Goal: Navigation & Orientation: Find specific page/section

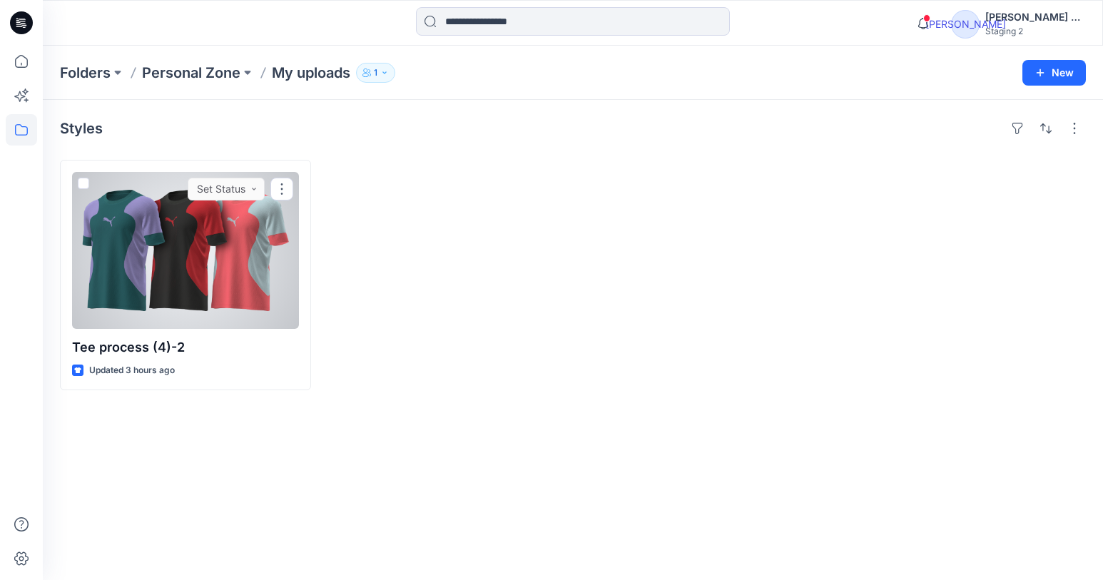
click at [288, 196] on div at bounding box center [281, 189] width 23 height 23
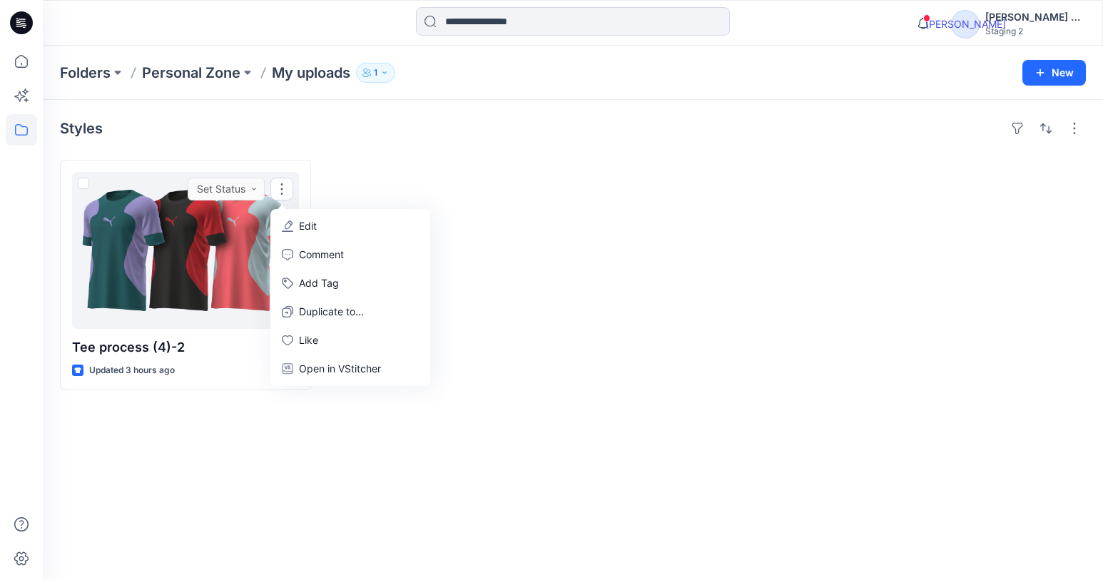
click at [354, 359] on div "Open in VStitcher" at bounding box center [350, 369] width 154 height 29
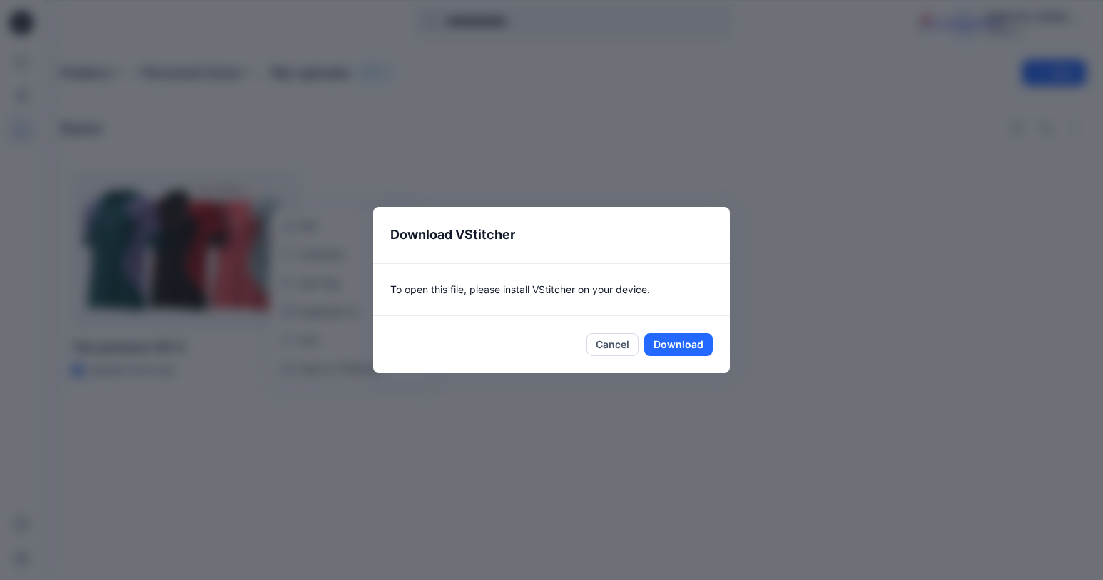
drag, startPoint x: 449, startPoint y: 371, endPoint x: 389, endPoint y: 367, distance: 60.0
click at [389, 367] on div "Cancel Download" at bounding box center [551, 344] width 357 height 57
click at [619, 355] on button "Cancel" at bounding box center [612, 344] width 52 height 23
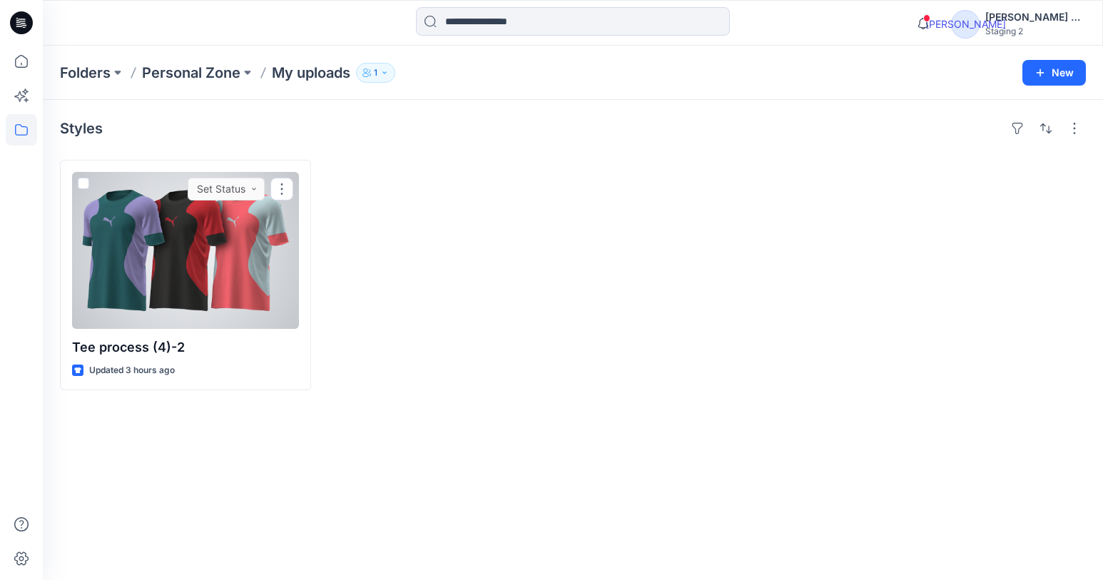
click at [283, 183] on div at bounding box center [281, 189] width 23 height 23
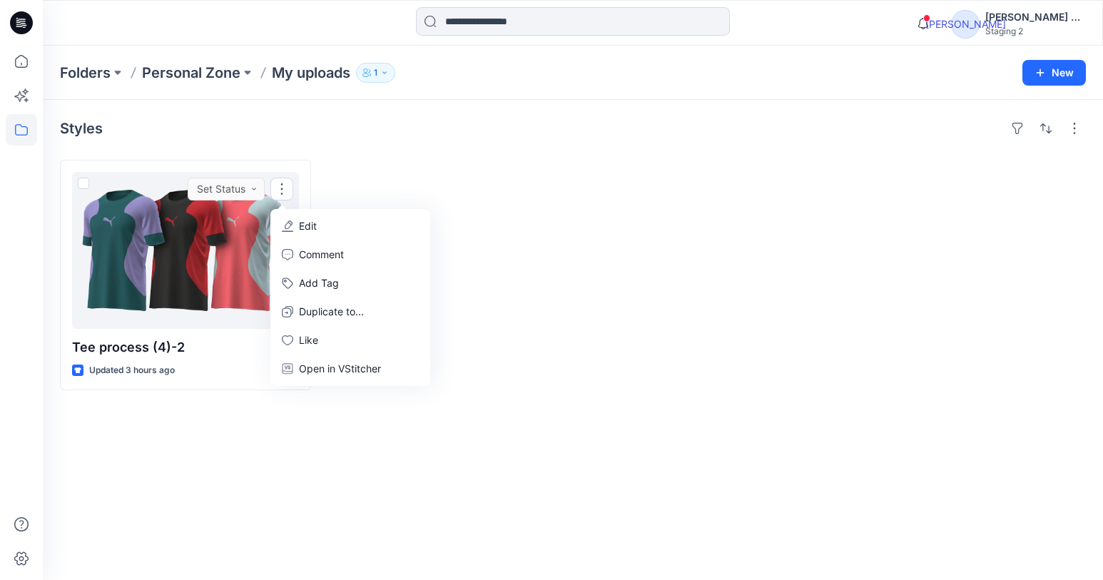
click at [328, 367] on p "Open in VStitcher" at bounding box center [340, 368] width 82 height 17
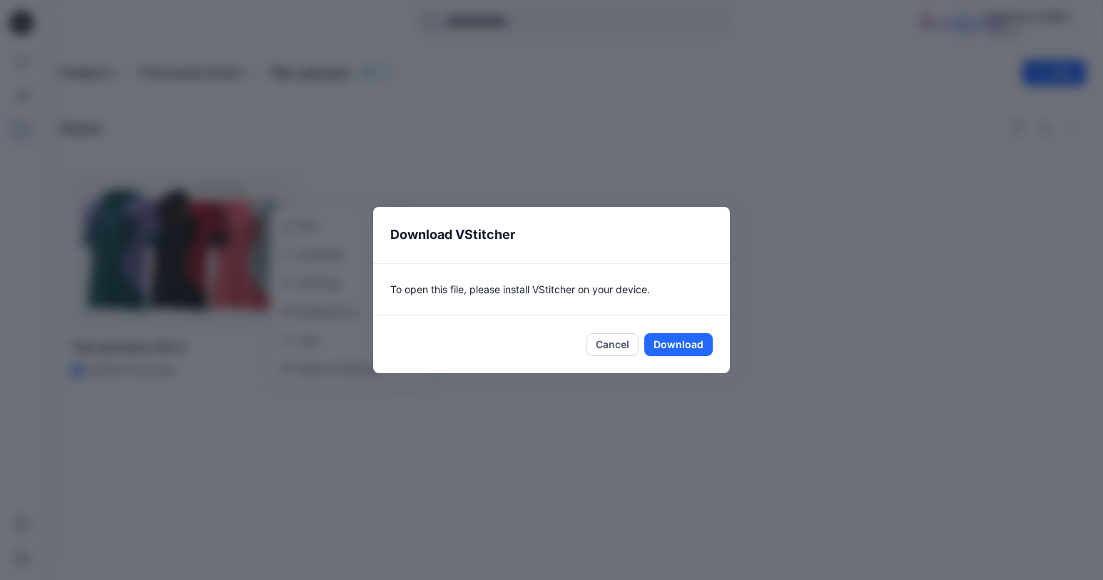
click at [612, 343] on button "Cancel" at bounding box center [612, 344] width 52 height 23
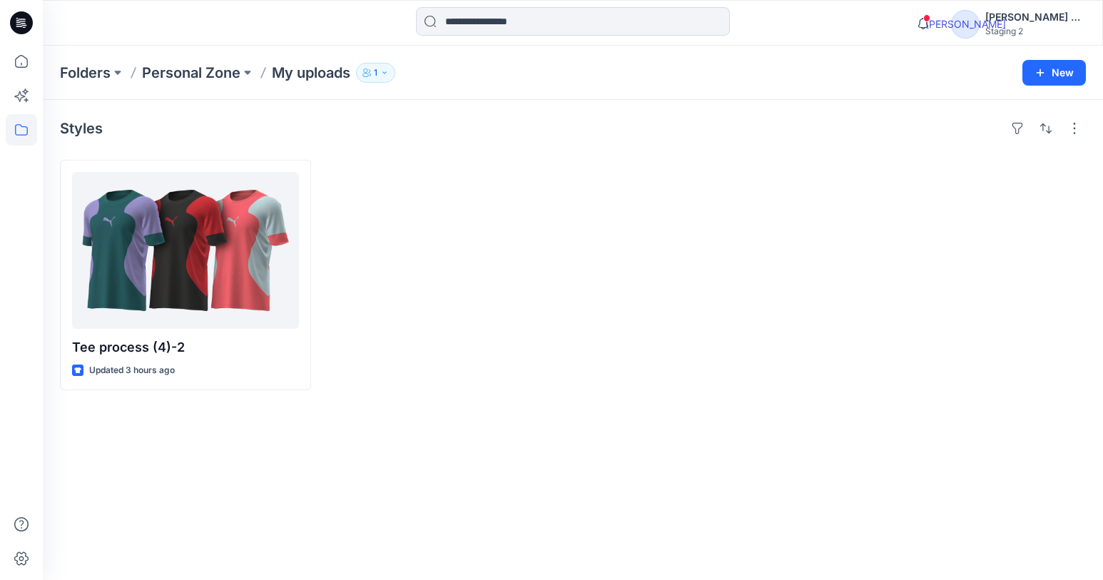
click at [1032, 160] on div at bounding box center [960, 275] width 251 height 230
click at [1081, 131] on div "button" at bounding box center [1074, 128] width 23 height 23
click at [1007, 226] on p "Card View" at bounding box center [1014, 222] width 90 height 17
click at [910, 199] on p "Compact" at bounding box center [893, 196] width 71 height 17
click at [870, 227] on p "Card" at bounding box center [893, 225] width 71 height 17
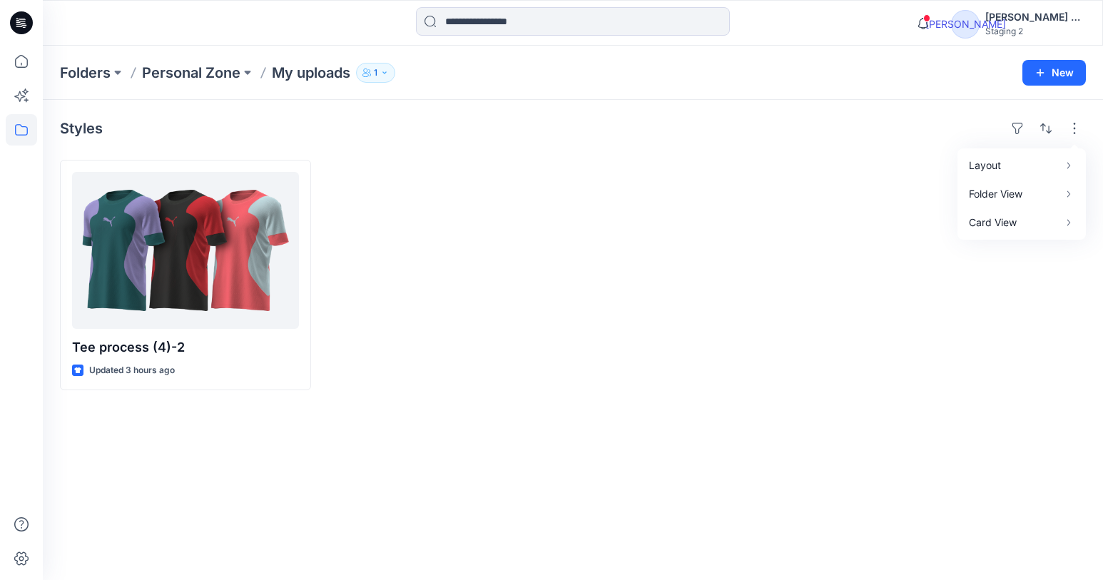
click at [209, 286] on div at bounding box center [185, 250] width 227 height 157
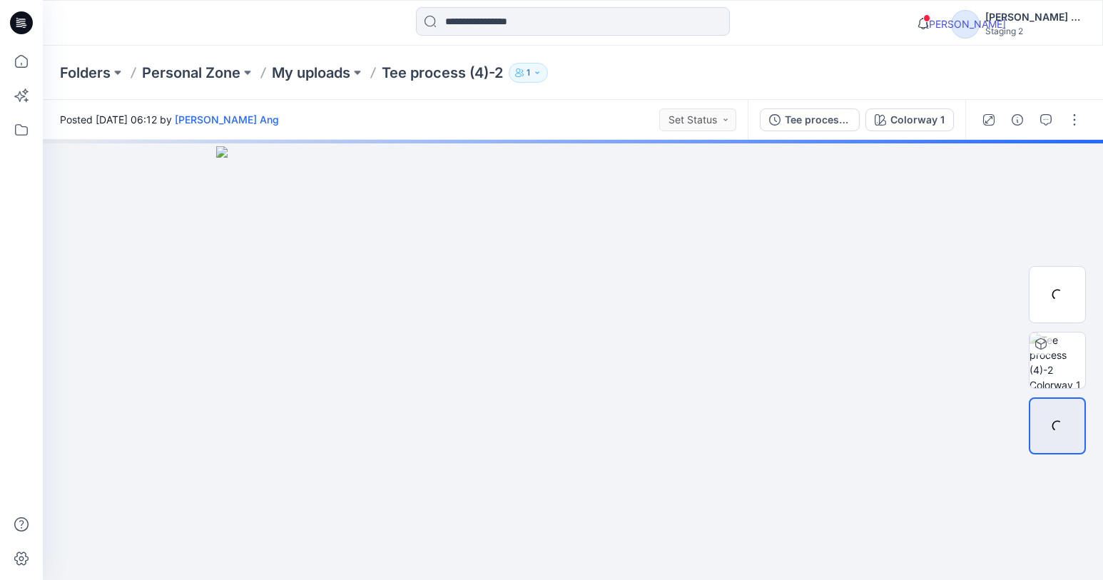
click at [1076, 127] on div "button" at bounding box center [1074, 119] width 23 height 23
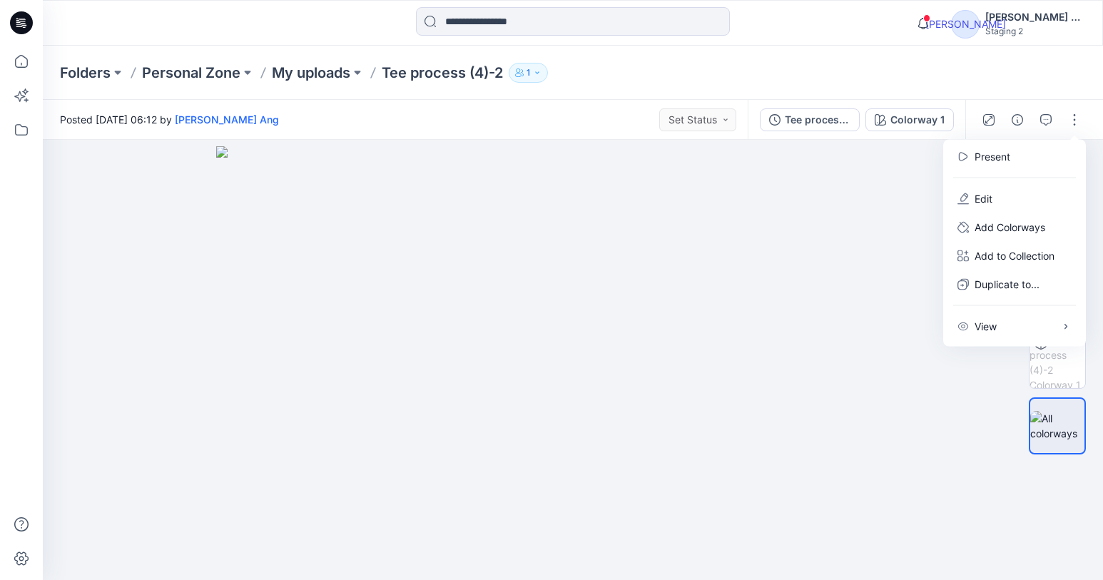
click at [1069, 99] on div "Folders Personal Zone My uploads Tee process (4)-2 1" at bounding box center [573, 73] width 1060 height 54
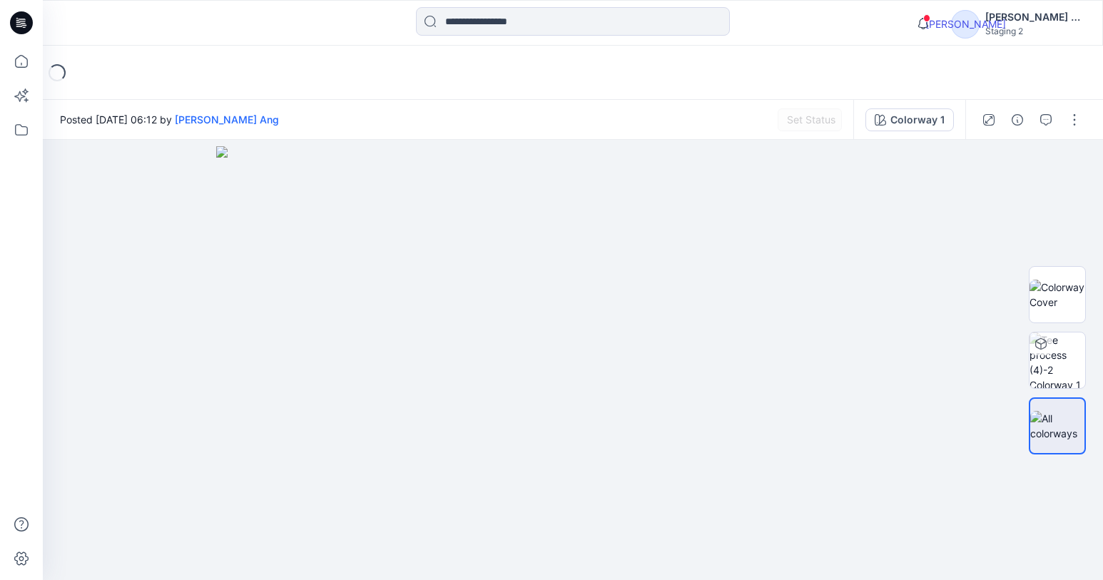
click at [1083, 121] on div "button" at bounding box center [1074, 119] width 23 height 23
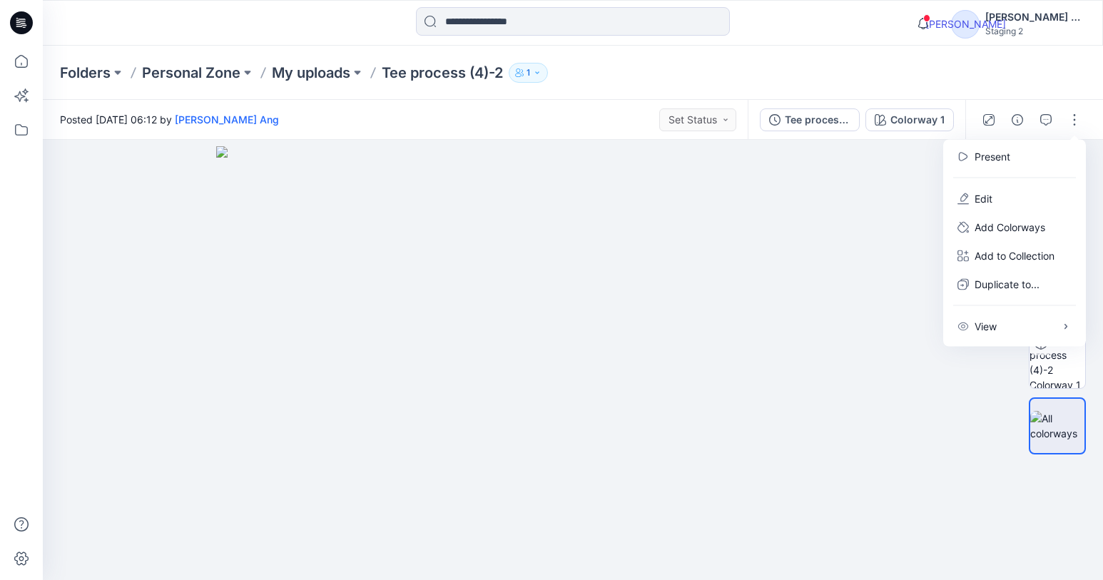
click at [1083, 121] on div "button" at bounding box center [1074, 119] width 23 height 23
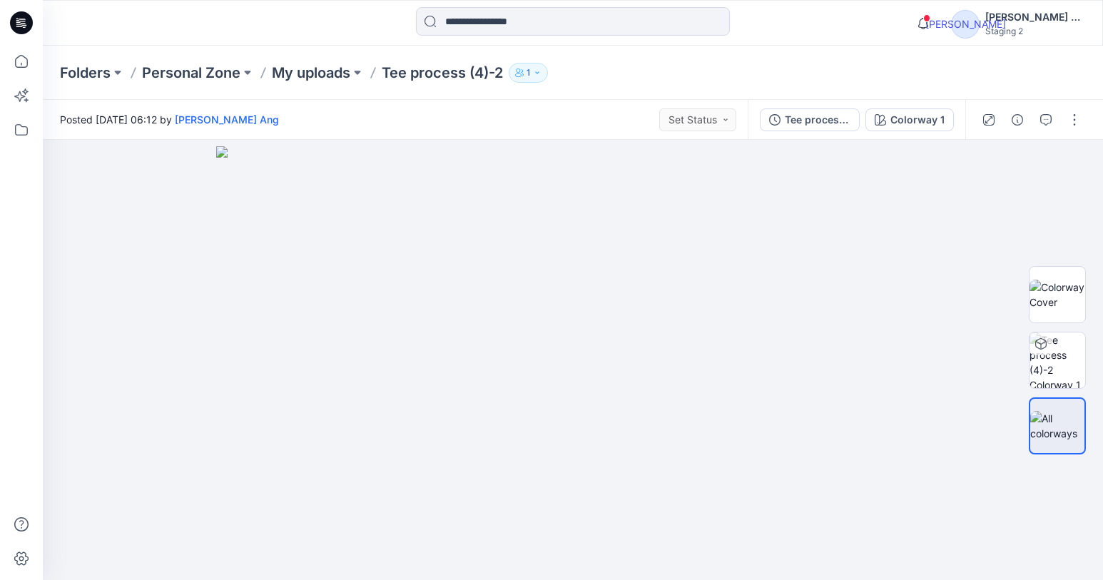
click at [1083, 121] on div "button" at bounding box center [1074, 119] width 23 height 23
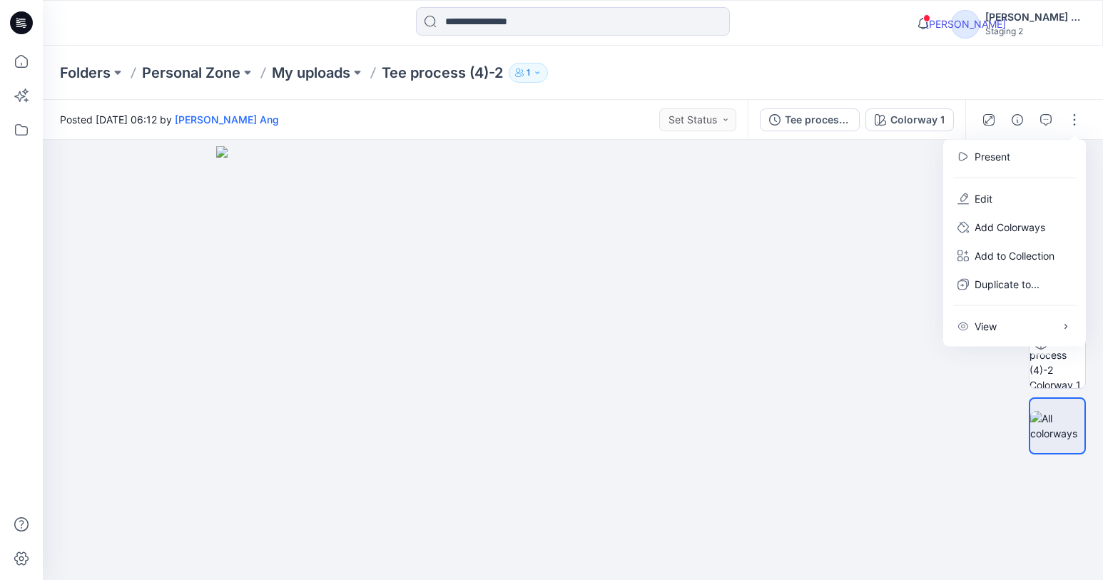
click at [1057, 77] on div "Folders Personal Zone My uploads Tee process (4)-2 1" at bounding box center [573, 73] width 1060 height 54
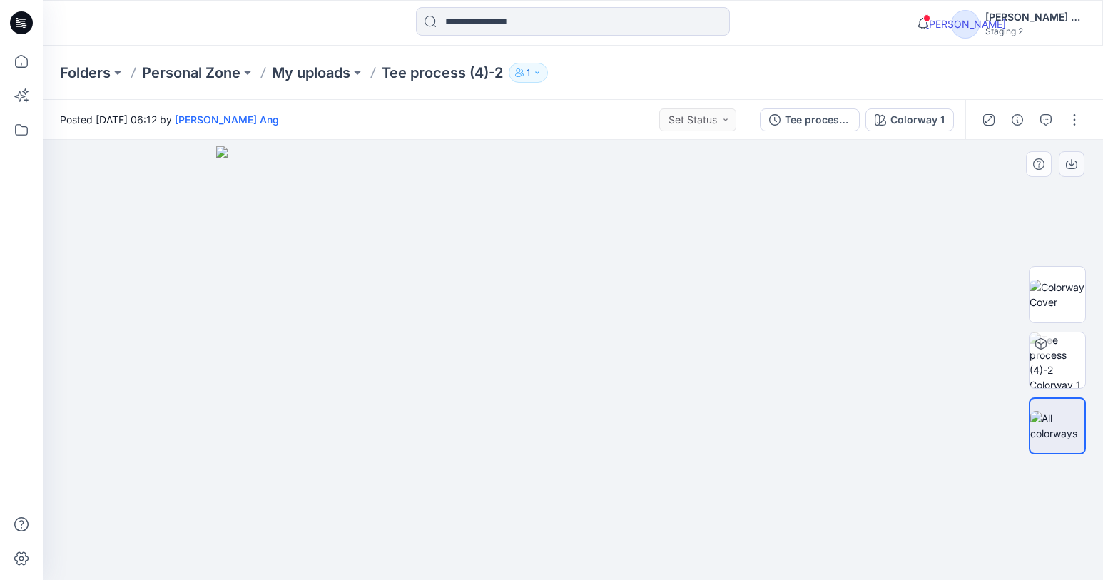
click at [1074, 171] on button at bounding box center [1072, 164] width 26 height 26
click at [847, 48] on div "Folders Personal Zone My uploads Tee process (4)-2 1" at bounding box center [573, 73] width 1060 height 54
click at [1063, 24] on div "[PERSON_NAME] Ang" at bounding box center [1035, 17] width 100 height 17
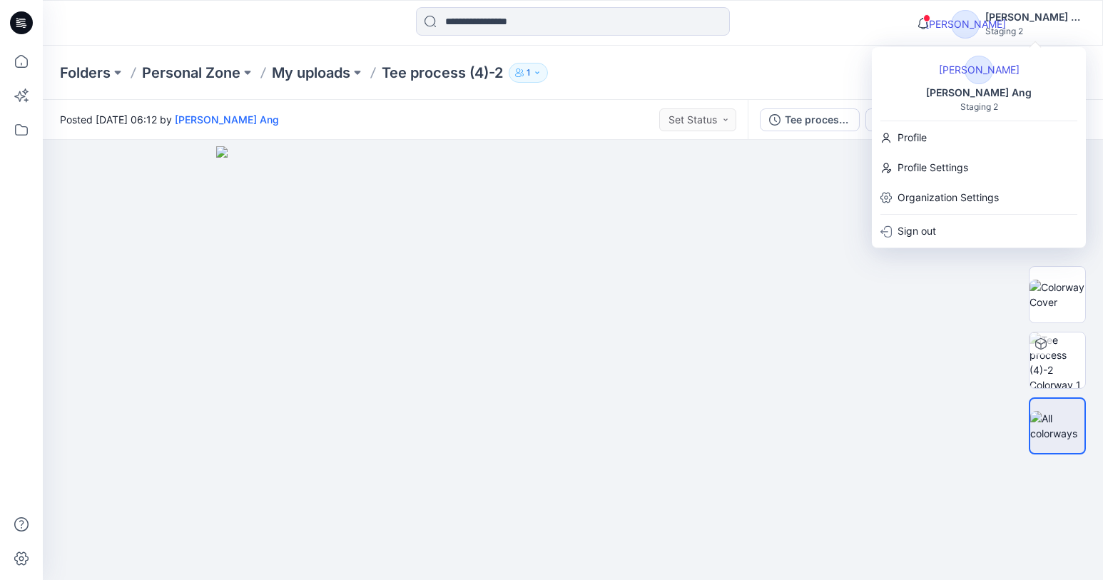
click at [808, 67] on div "Folders Personal Zone My uploads Tee process (4)-2 1" at bounding box center [517, 73] width 915 height 20
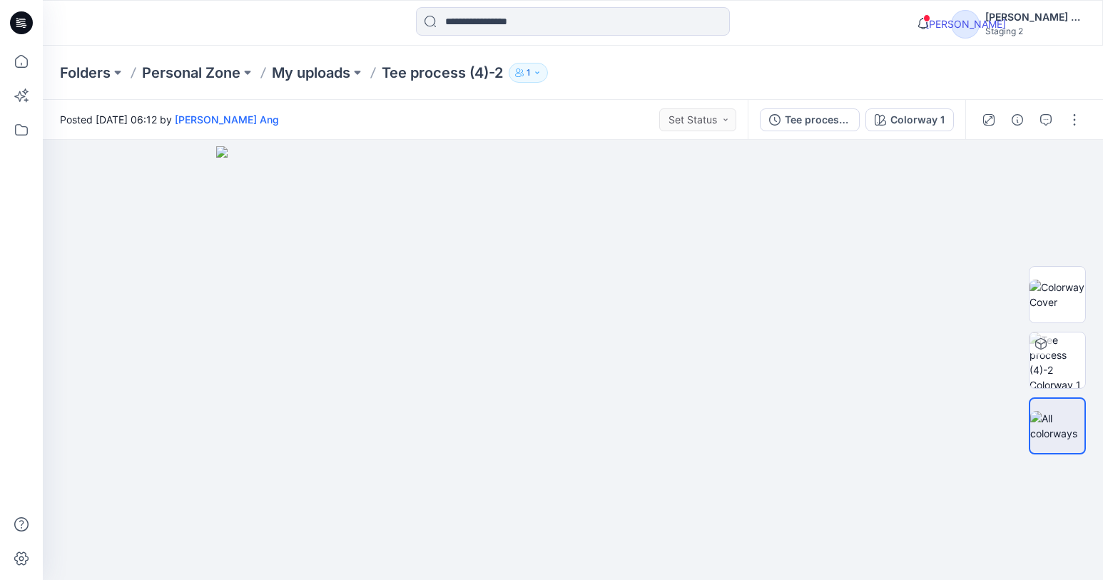
click at [1022, 122] on icon at bounding box center [1017, 119] width 11 height 11
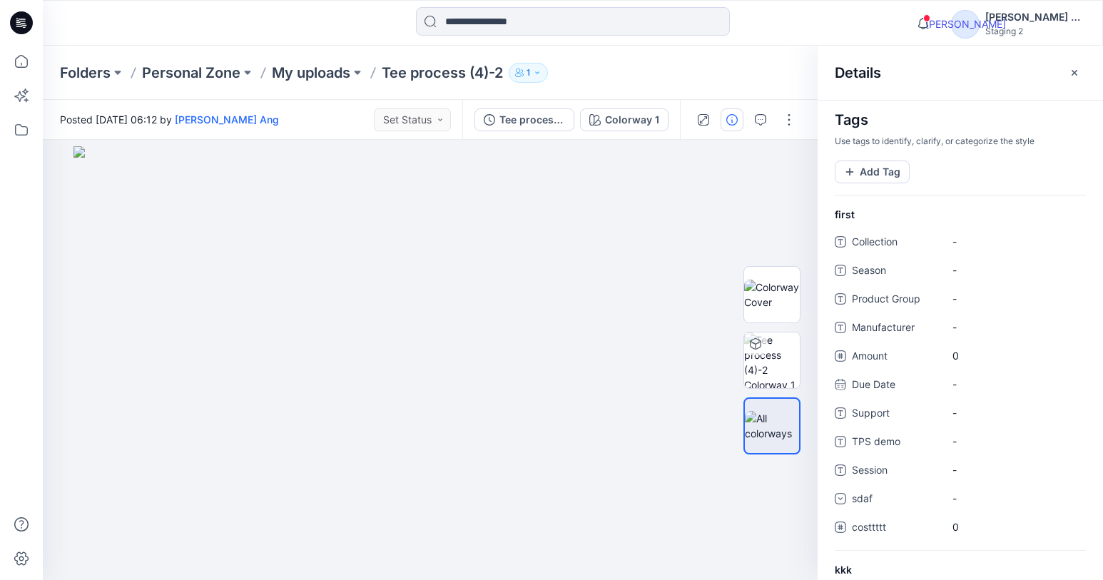
click at [1079, 68] on icon at bounding box center [1074, 72] width 11 height 11
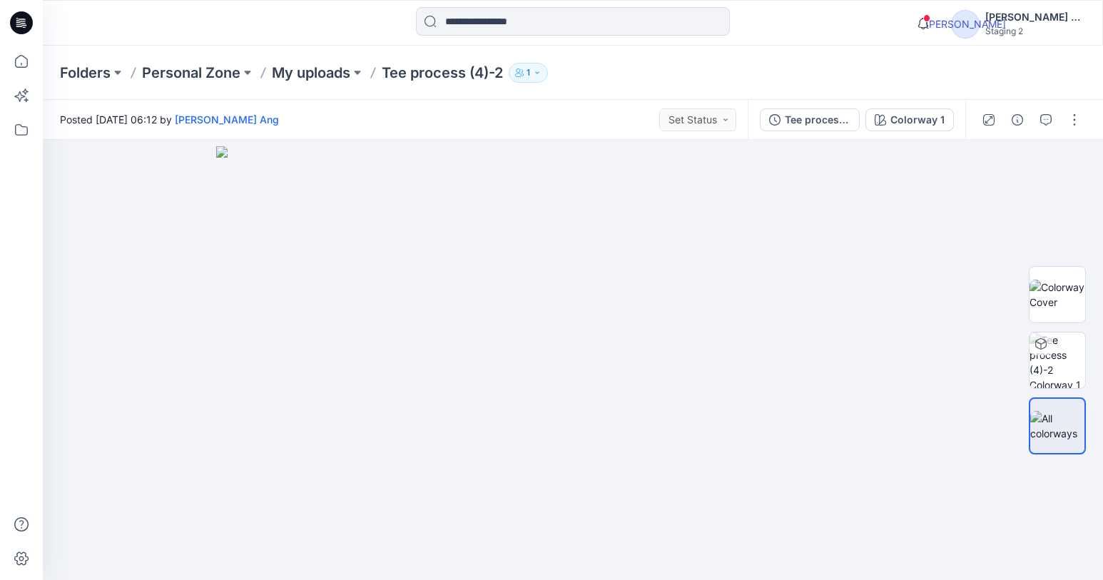
click at [1082, 127] on div "button" at bounding box center [1074, 119] width 23 height 23
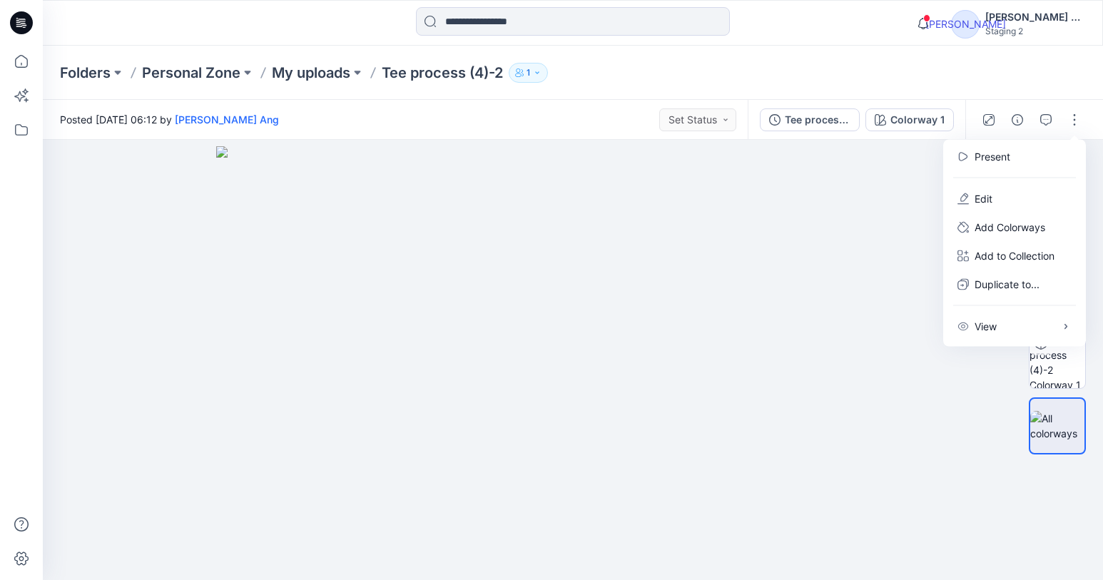
click at [1067, 318] on div "View" at bounding box center [1014, 326] width 131 height 29
click at [1069, 115] on icon "button" at bounding box center [1074, 119] width 11 height 11
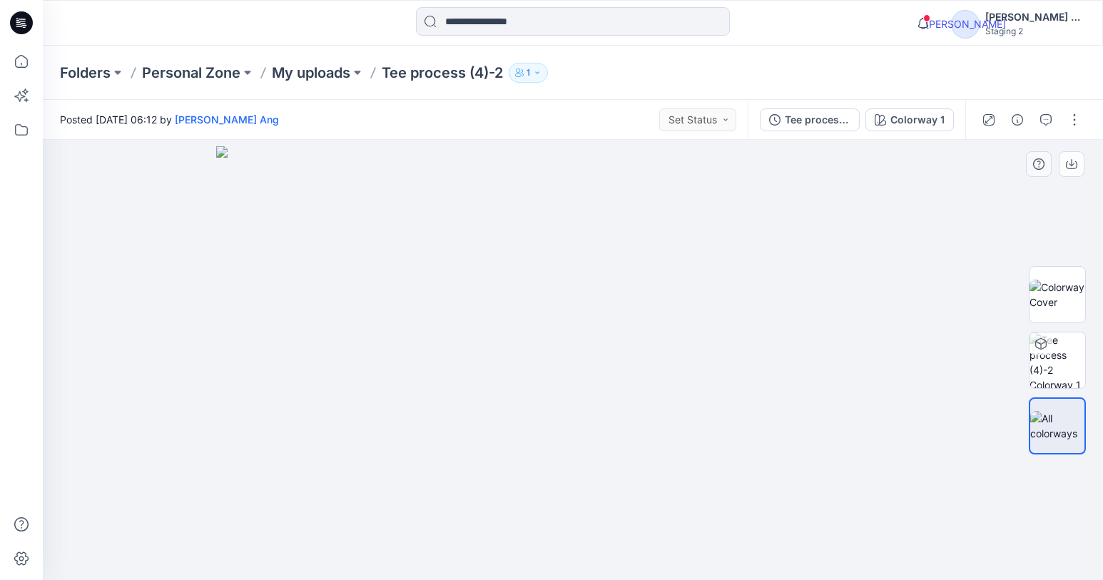
click at [1048, 166] on button at bounding box center [1039, 164] width 26 height 26
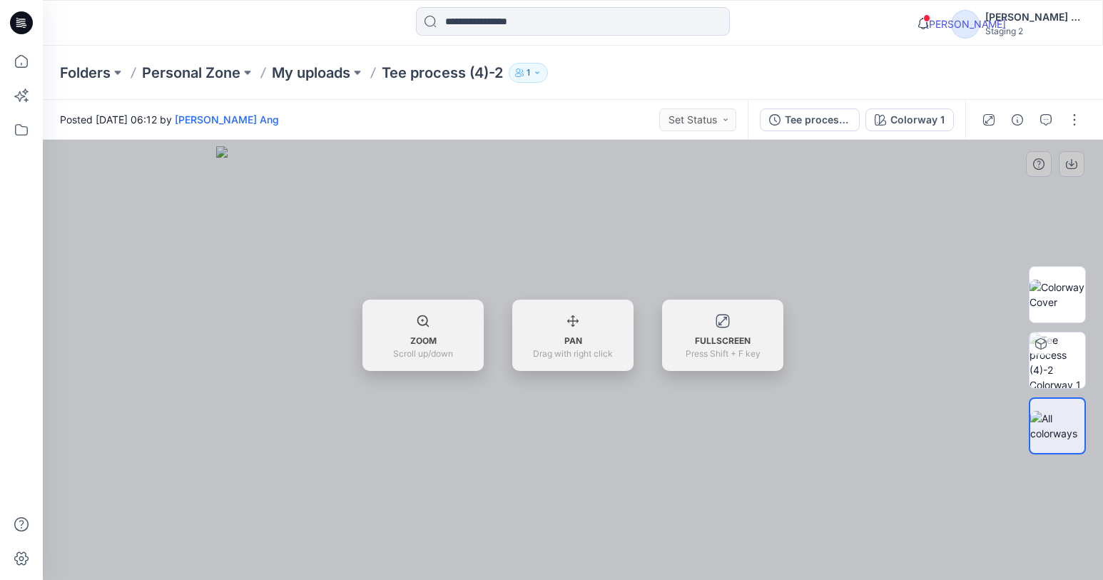
click at [828, 240] on div at bounding box center [573, 360] width 1060 height 440
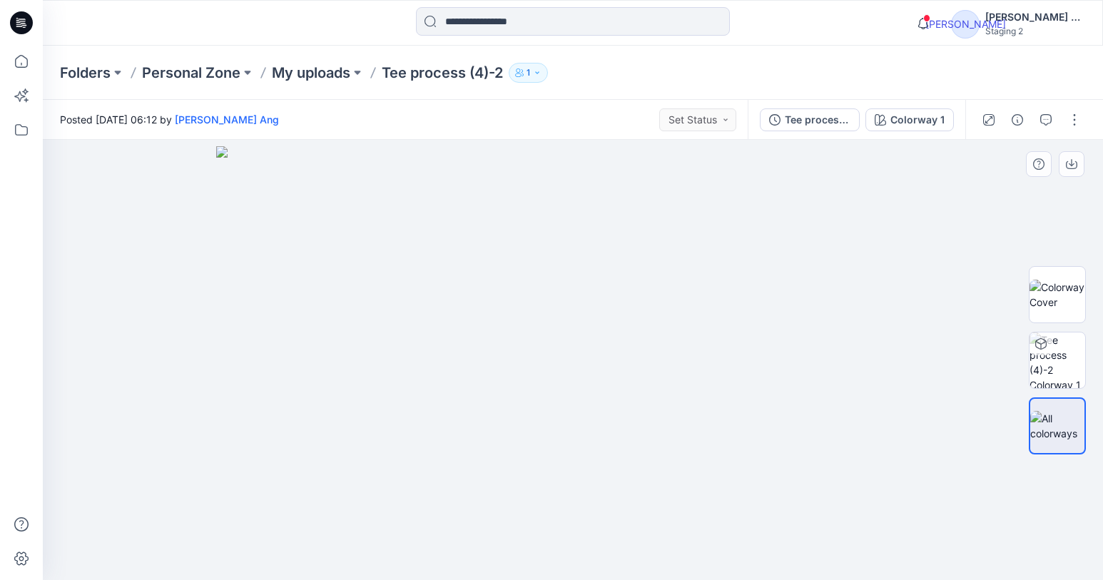
click at [1080, 127] on div "button" at bounding box center [1074, 119] width 23 height 23
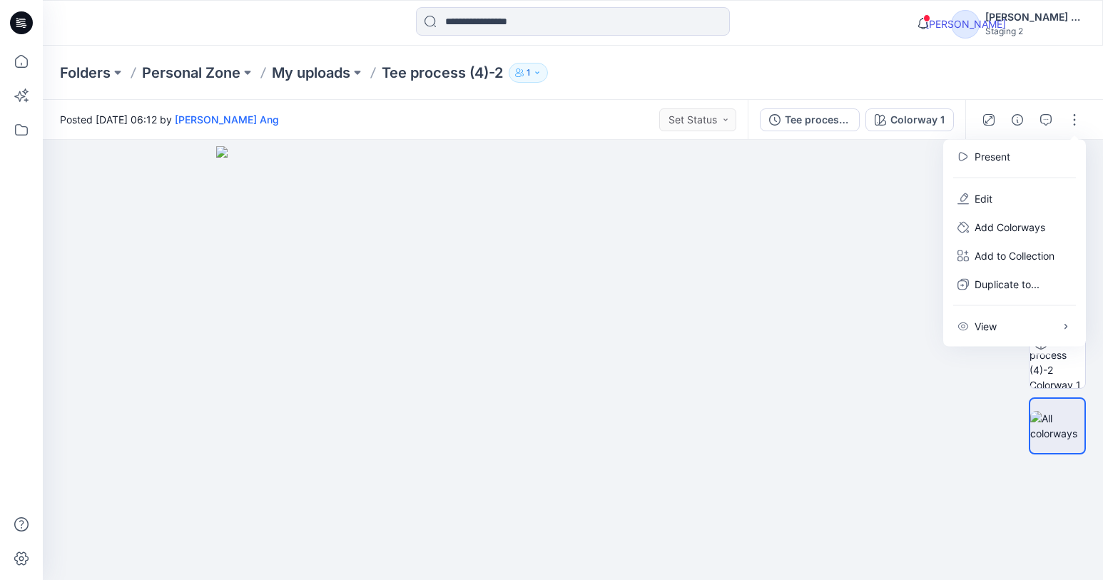
click at [906, 419] on img at bounding box center [572, 363] width 713 height 434
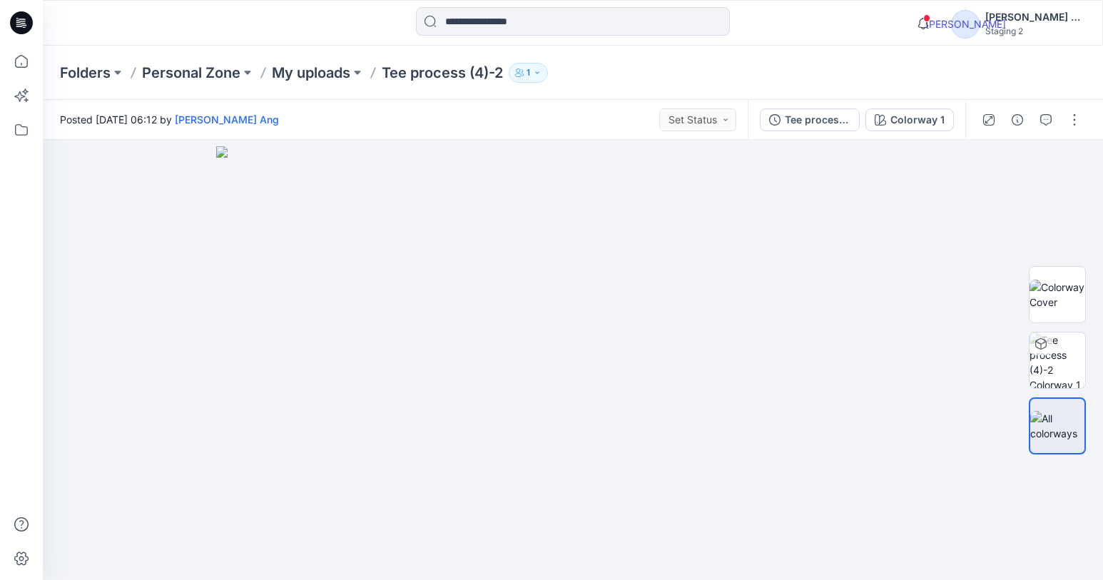
click at [22, 34] on icon at bounding box center [21, 22] width 23 height 23
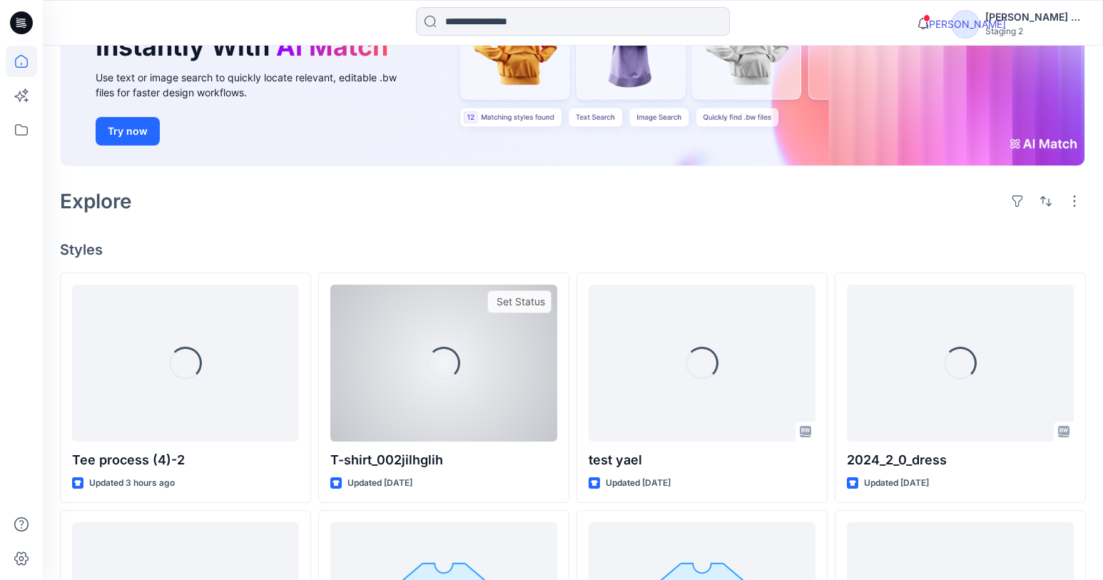
scroll to position [177, 0]
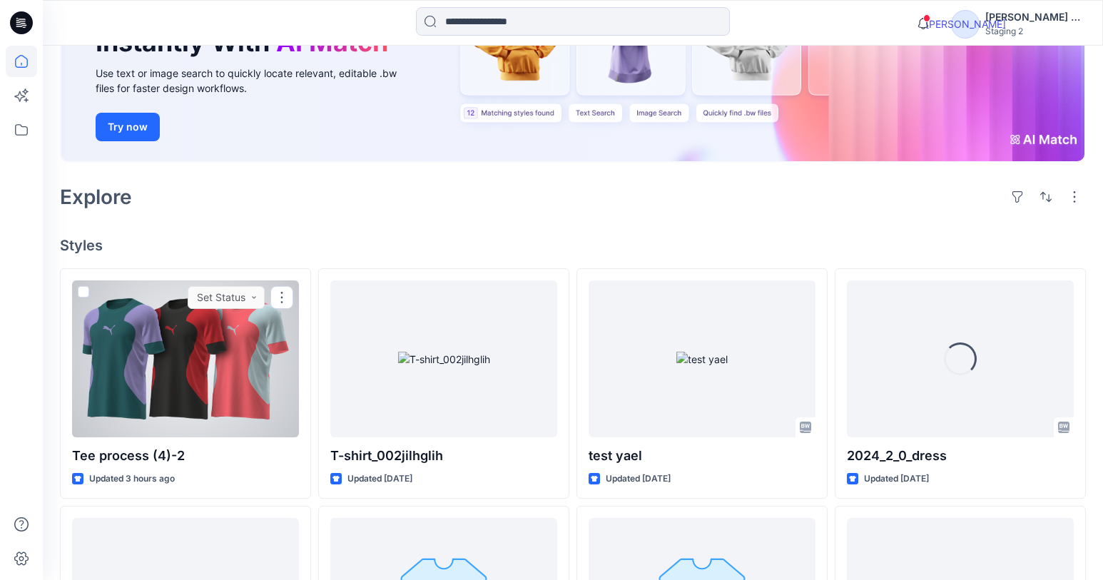
click at [279, 300] on icon at bounding box center [281, 297] width 11 height 11
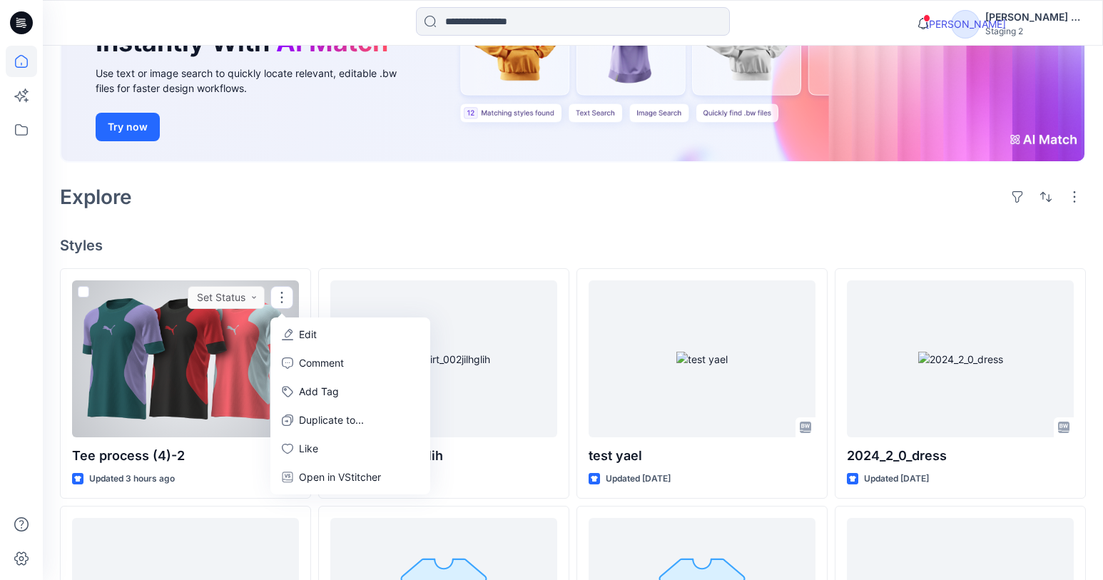
click at [219, 377] on div at bounding box center [185, 358] width 227 height 157
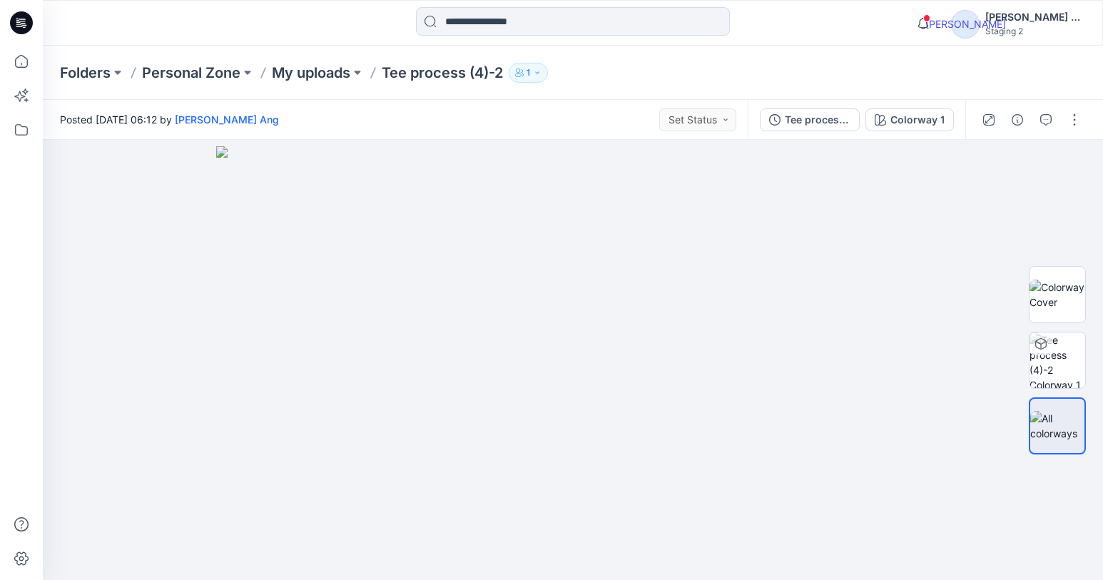
click at [1070, 121] on icon "button" at bounding box center [1074, 119] width 11 height 11
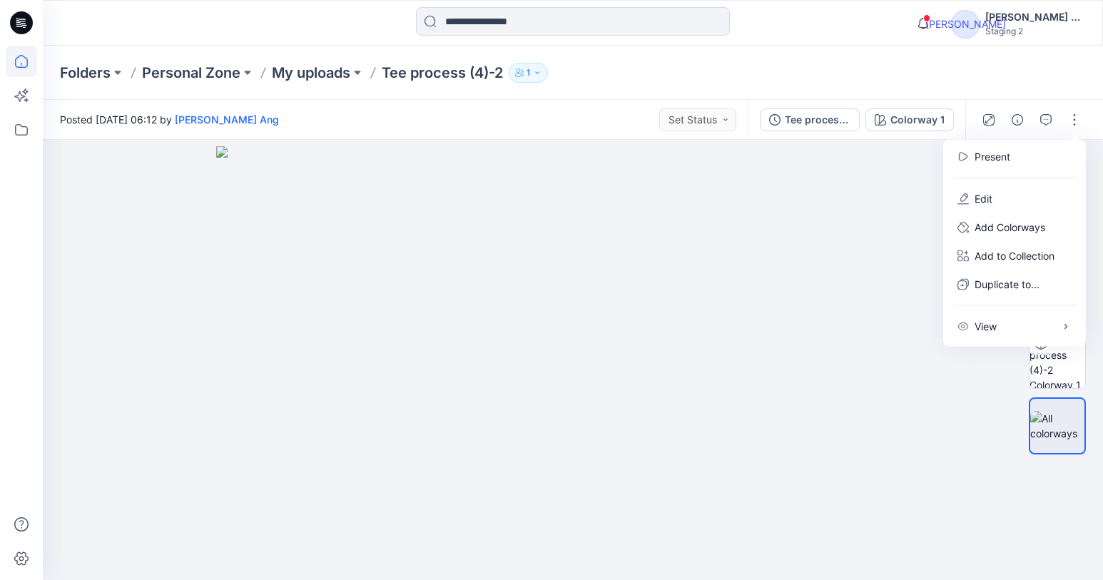
click at [13, 75] on icon at bounding box center [21, 61] width 31 height 31
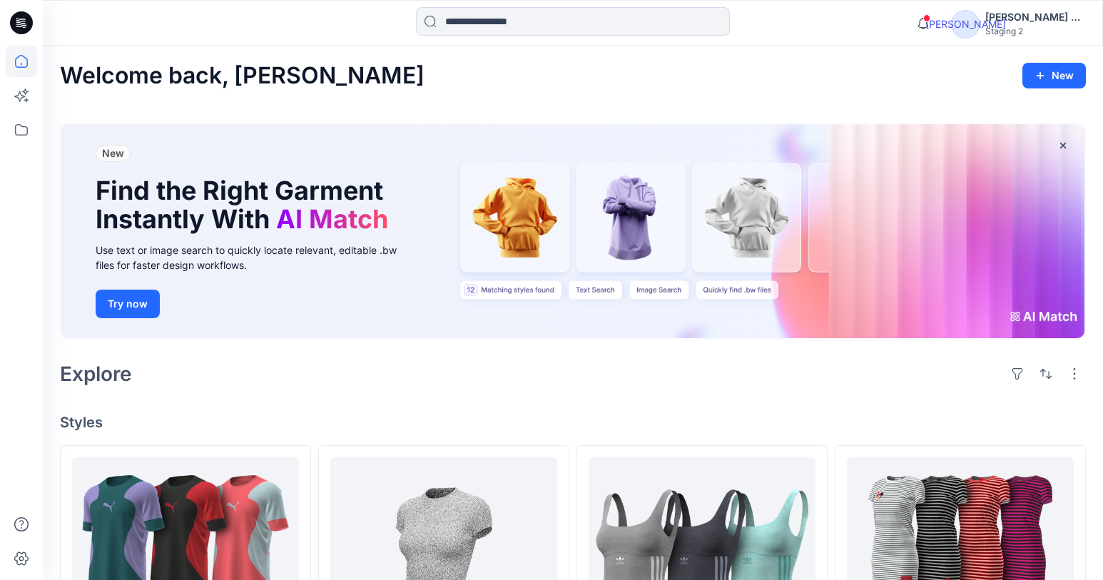
scroll to position [151, 0]
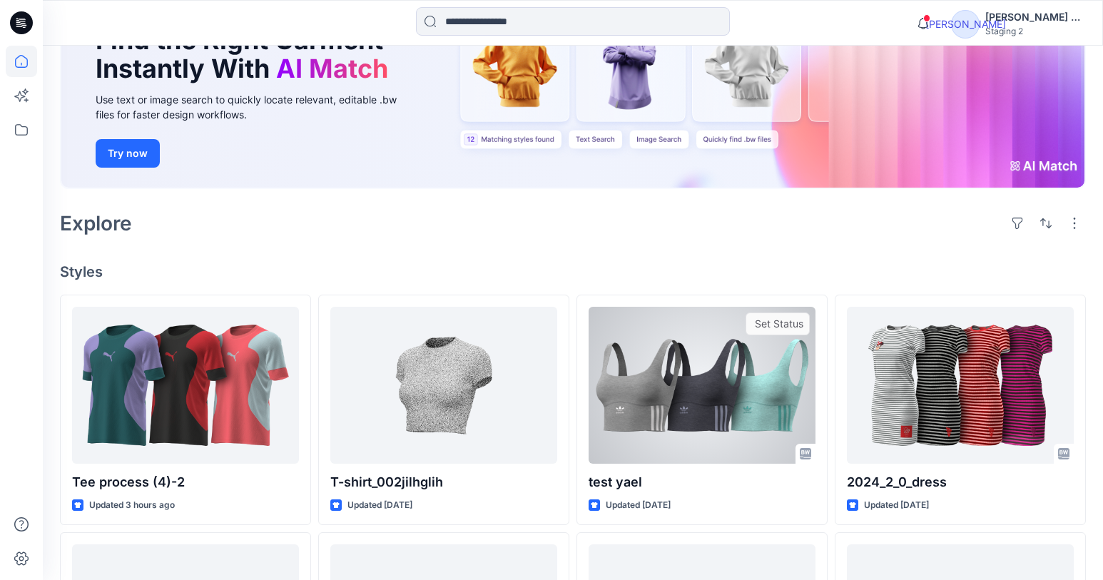
click at [790, 375] on div at bounding box center [702, 385] width 227 height 157
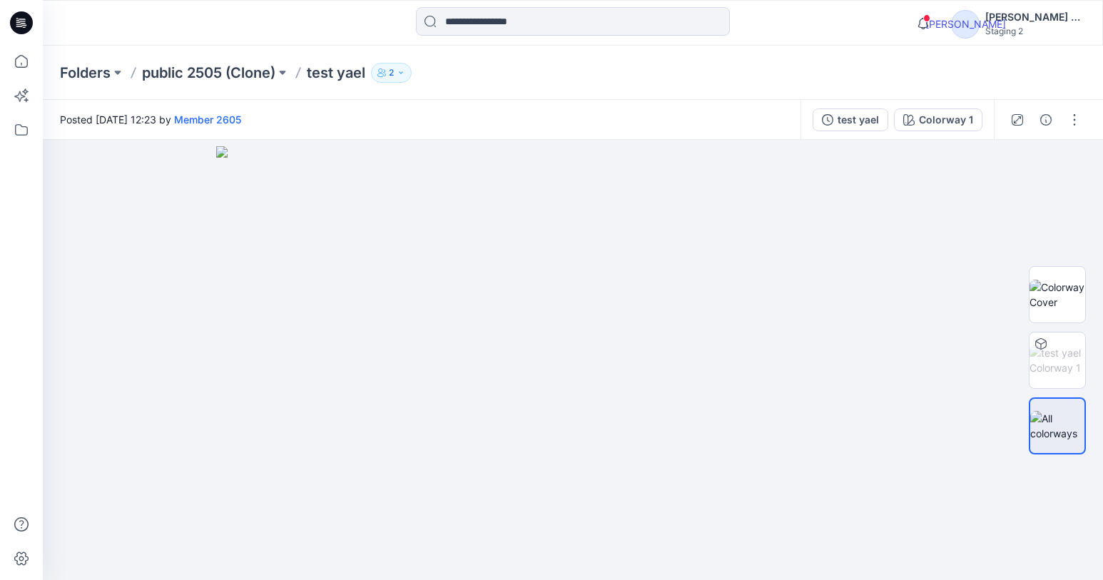
click at [1081, 116] on div "button" at bounding box center [1074, 119] width 23 height 23
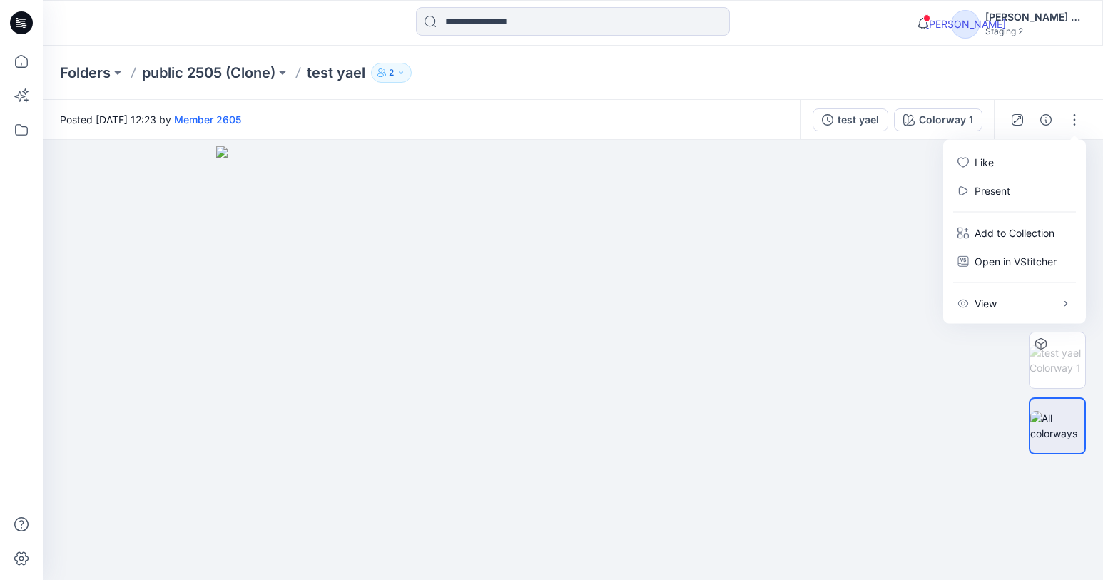
click at [1079, 129] on div "button" at bounding box center [1074, 119] width 23 height 23
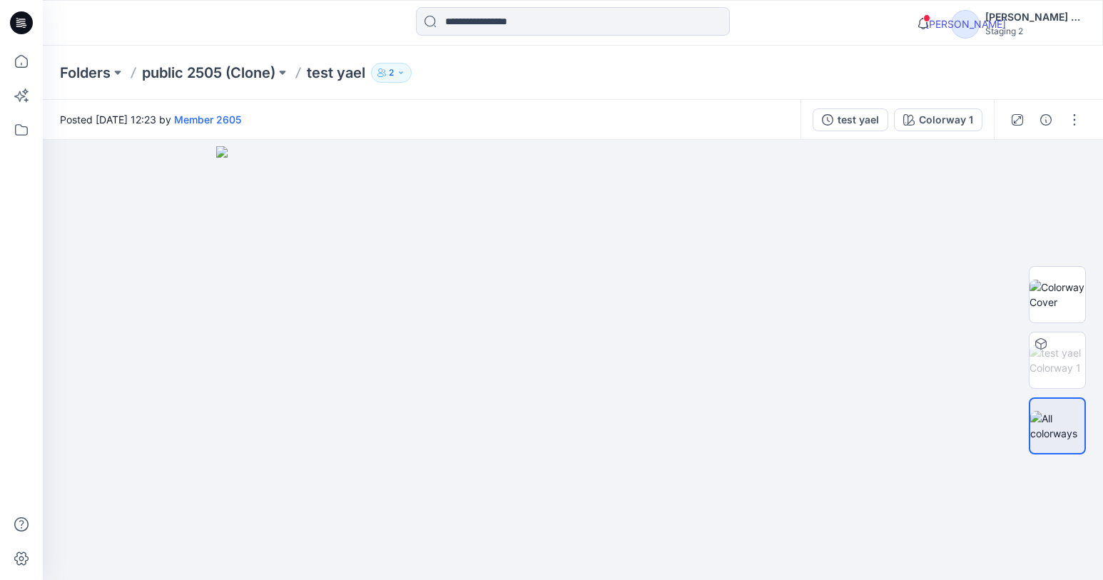
click at [1047, 123] on icon at bounding box center [1045, 119] width 11 height 11
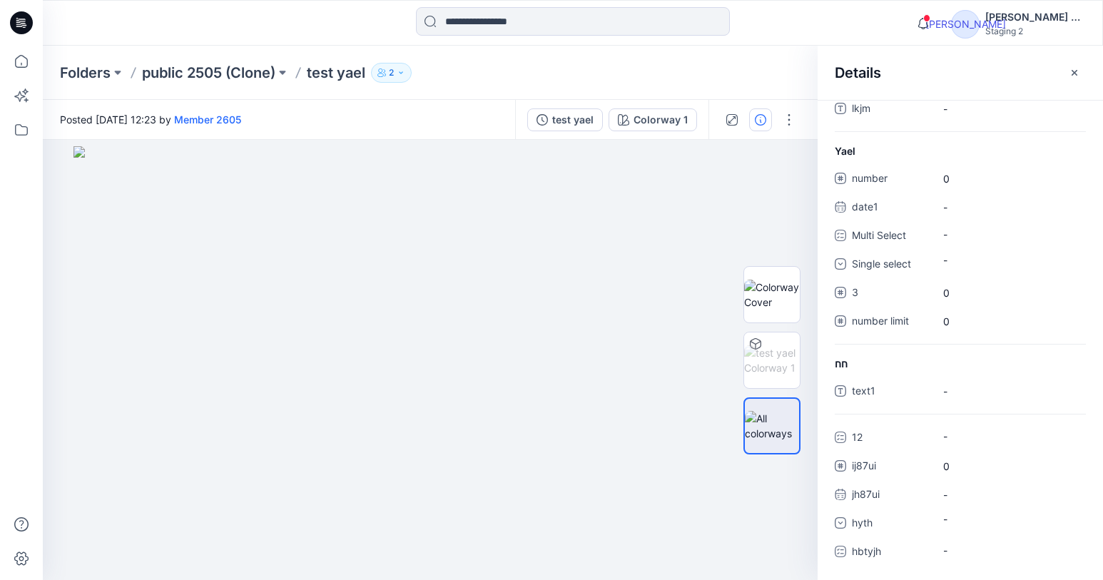
scroll to position [683, 0]
click at [1082, 69] on button at bounding box center [1074, 72] width 23 height 23
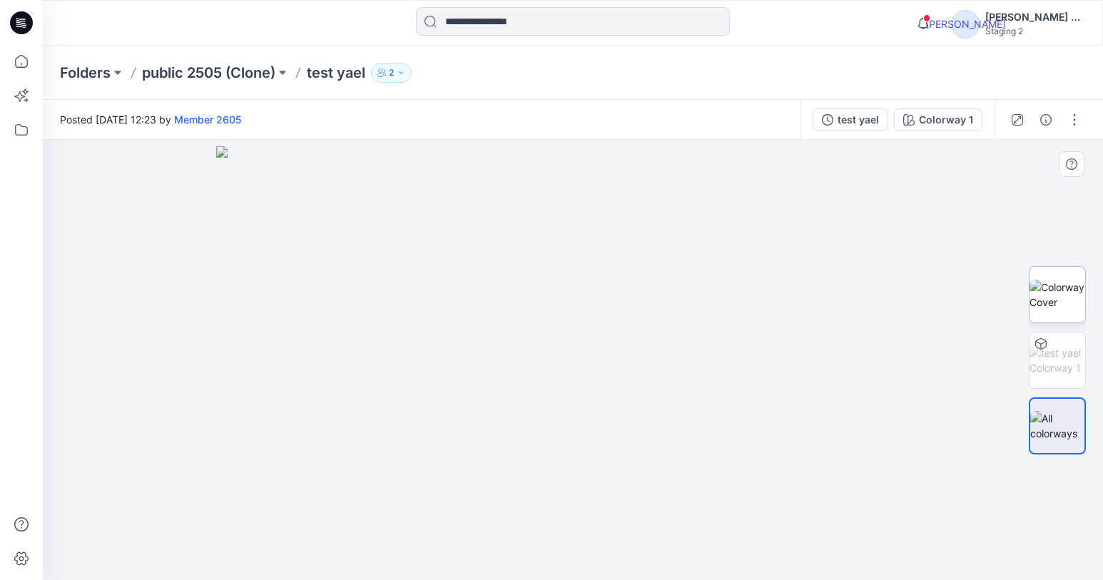
click at [1068, 298] on img at bounding box center [1057, 295] width 56 height 30
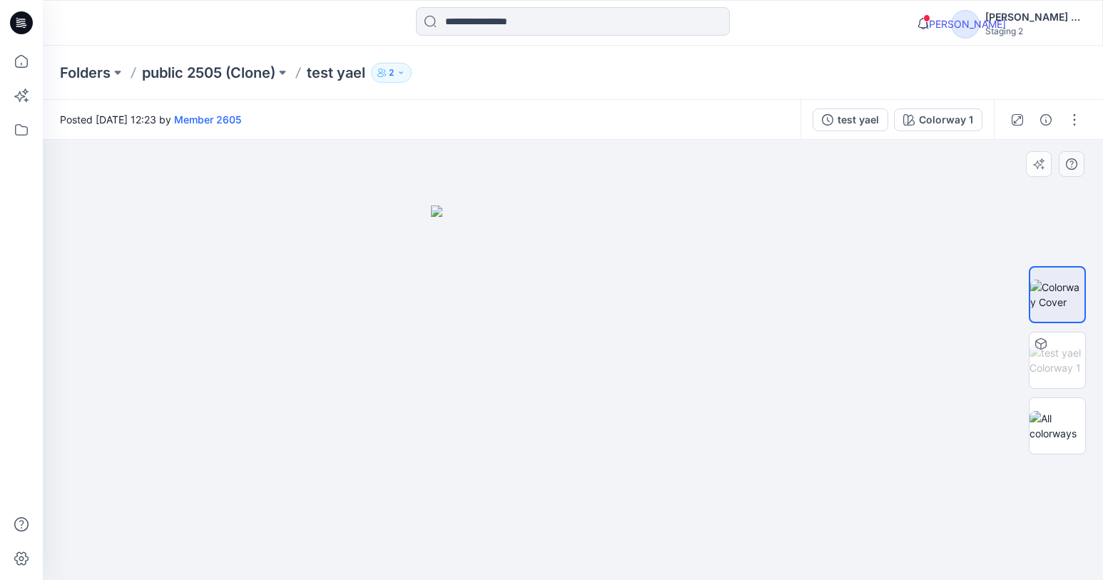
click at [1070, 161] on icon at bounding box center [1071, 163] width 11 height 11
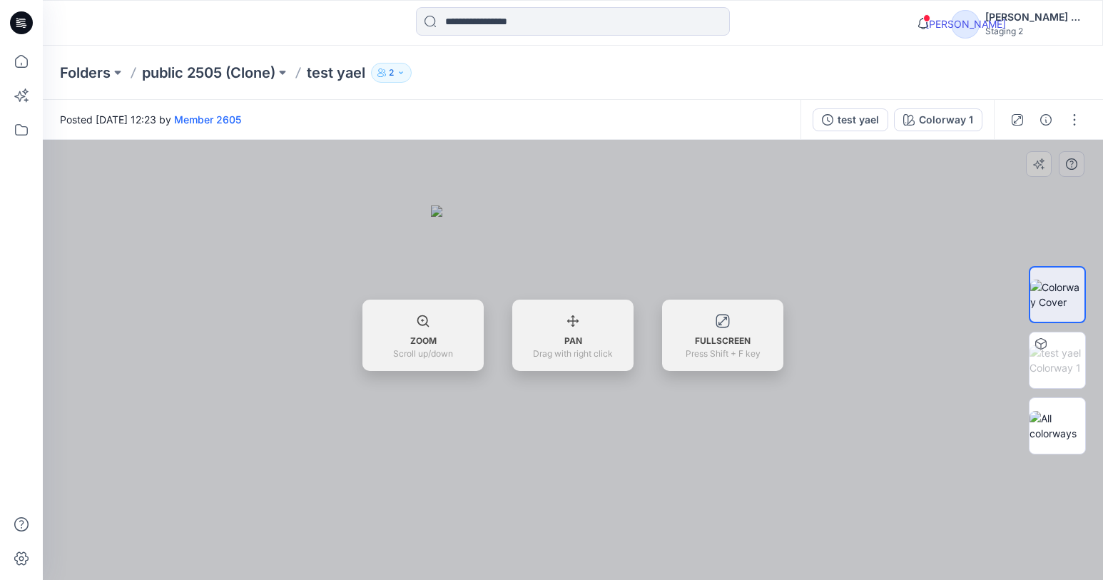
click at [1070, 161] on div at bounding box center [573, 360] width 1060 height 440
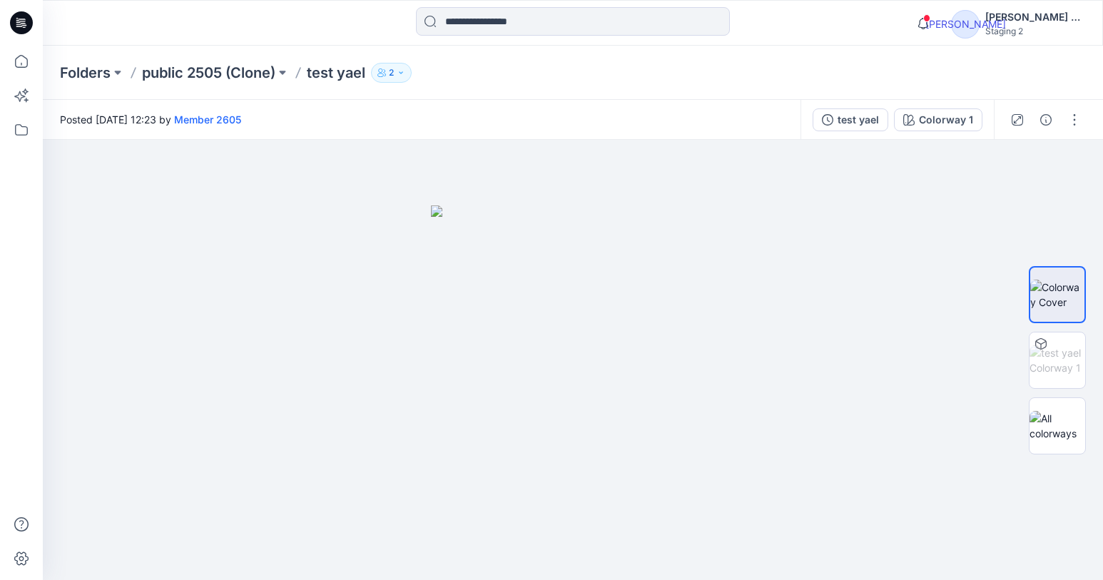
click at [1017, 121] on icon at bounding box center [1017, 119] width 11 height 11
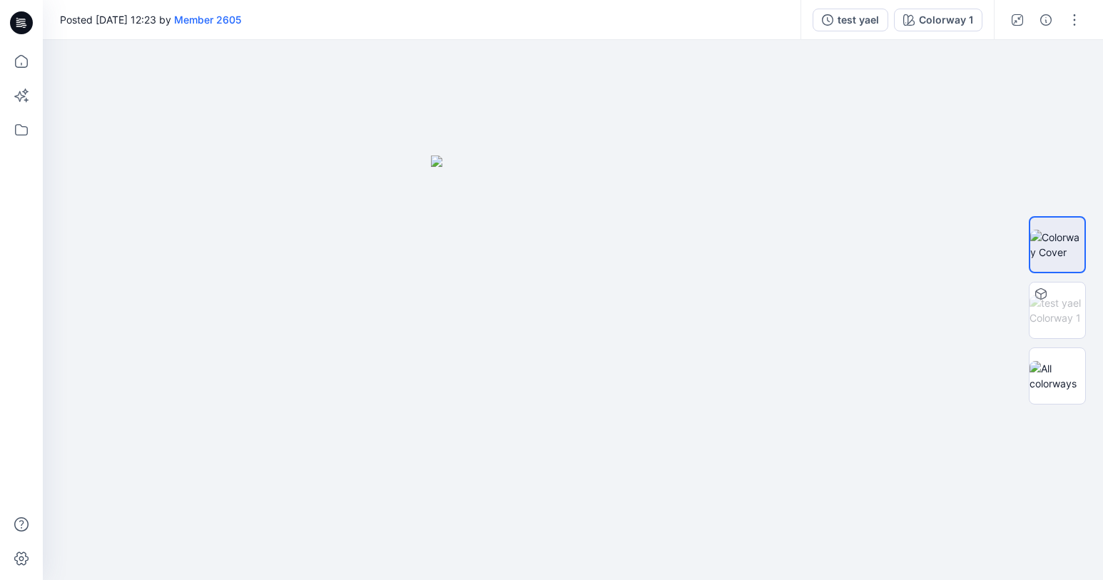
click at [1017, 25] on icon at bounding box center [1017, 19] width 11 height 11
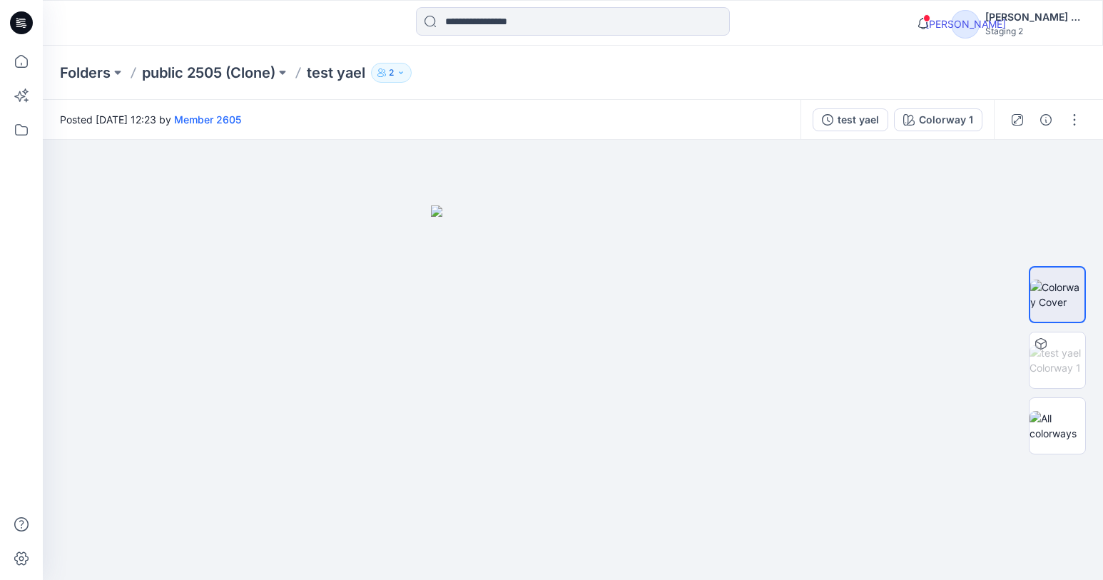
click at [1072, 124] on icon "button" at bounding box center [1074, 119] width 11 height 11
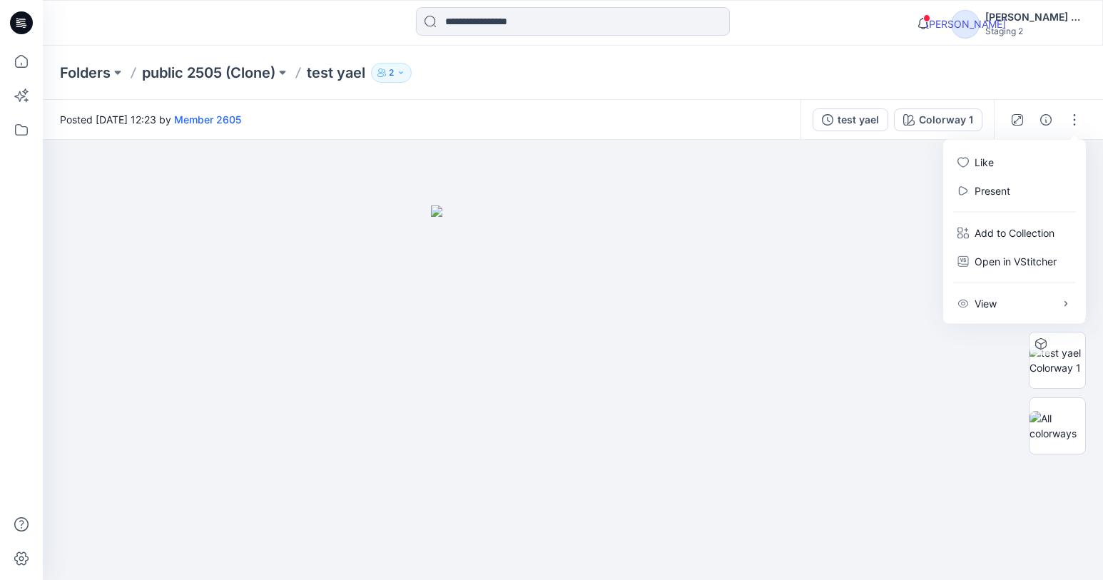
click at [681, 92] on div "Folders public 2505 (Clone) test yael 2" at bounding box center [573, 73] width 1060 height 54
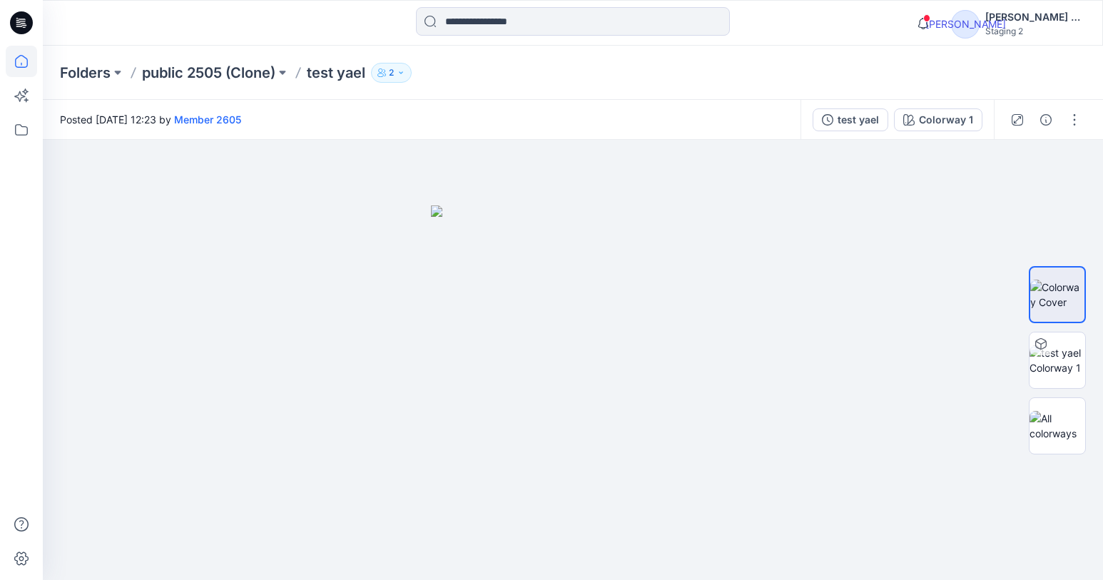
click at [30, 55] on icon at bounding box center [21, 61] width 31 height 31
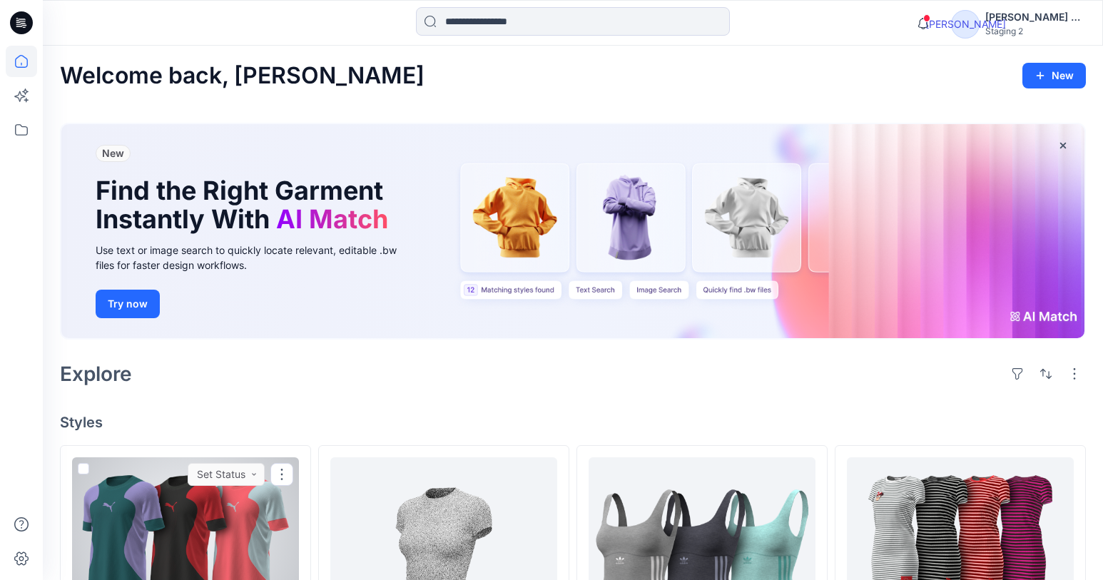
click at [233, 521] on div at bounding box center [185, 535] width 227 height 157
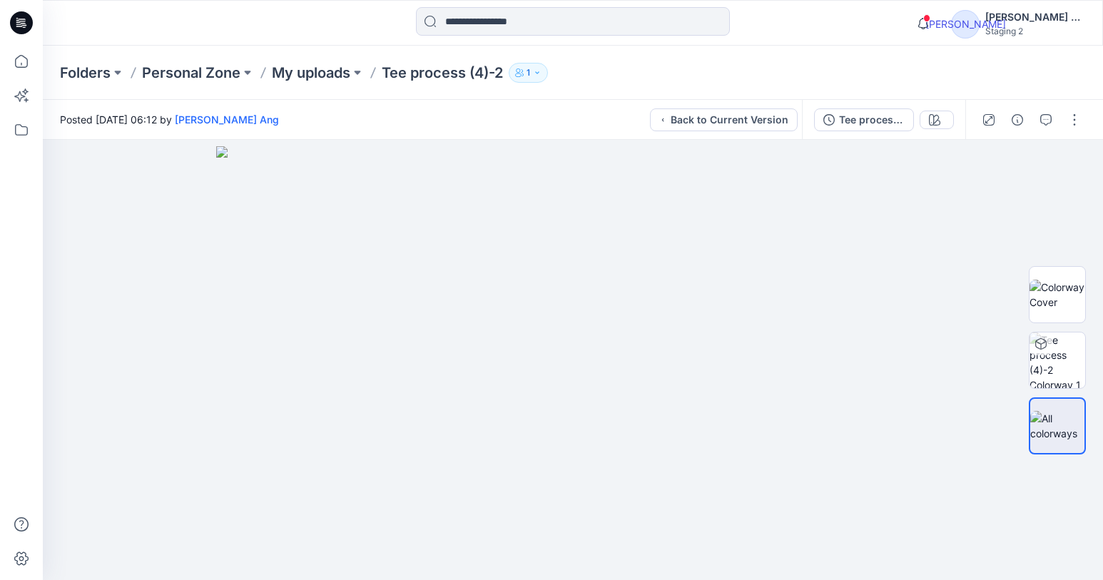
click at [1069, 124] on icon "button" at bounding box center [1074, 119] width 11 height 11
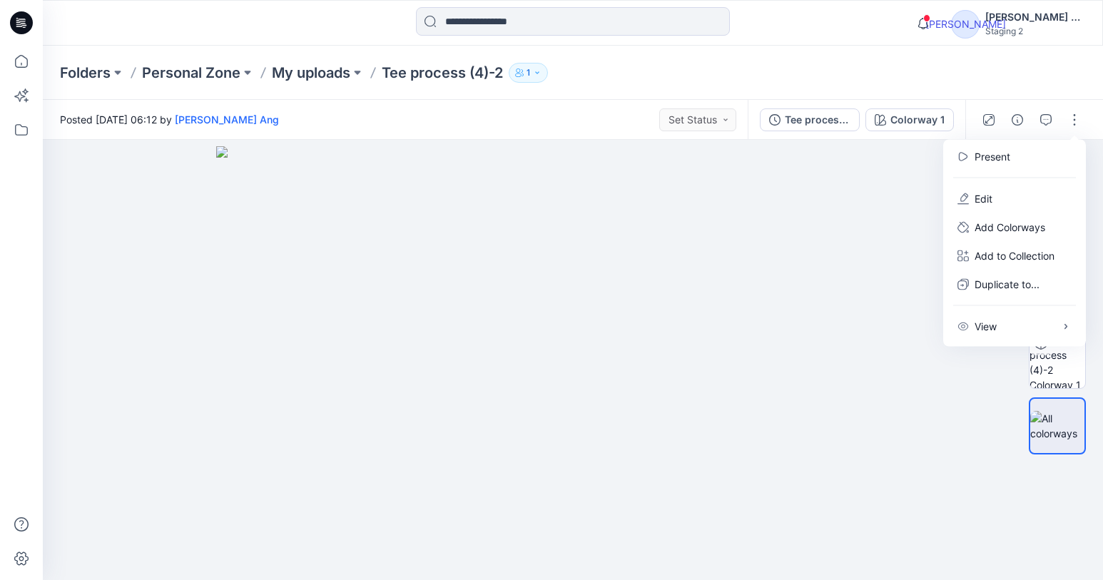
click at [989, 62] on div "Folders Personal Zone My uploads Tee process (4)-2 1" at bounding box center [573, 73] width 1060 height 54
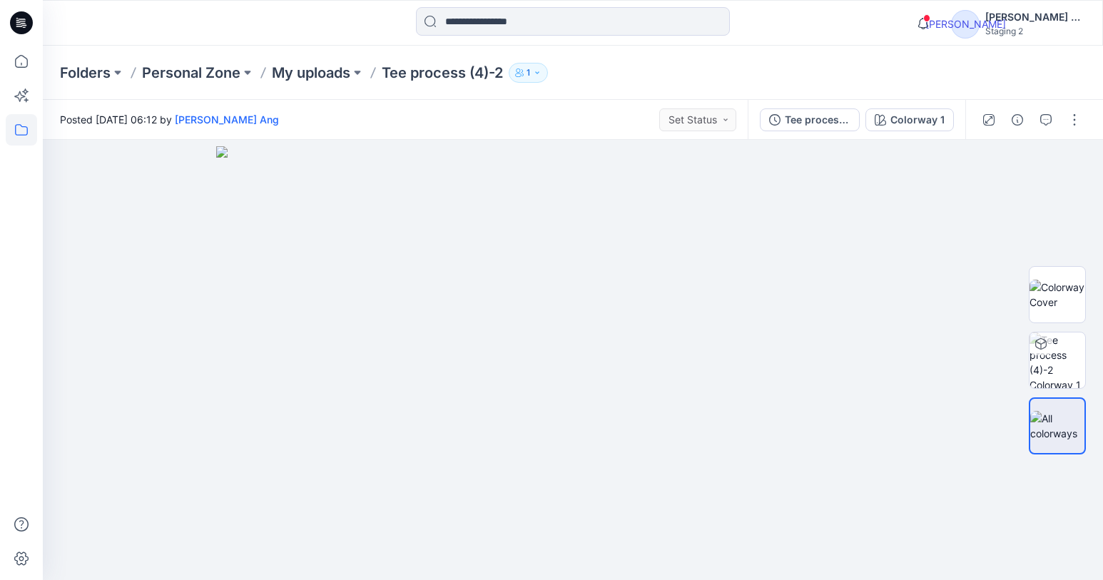
click at [21, 124] on icon at bounding box center [21, 129] width 31 height 31
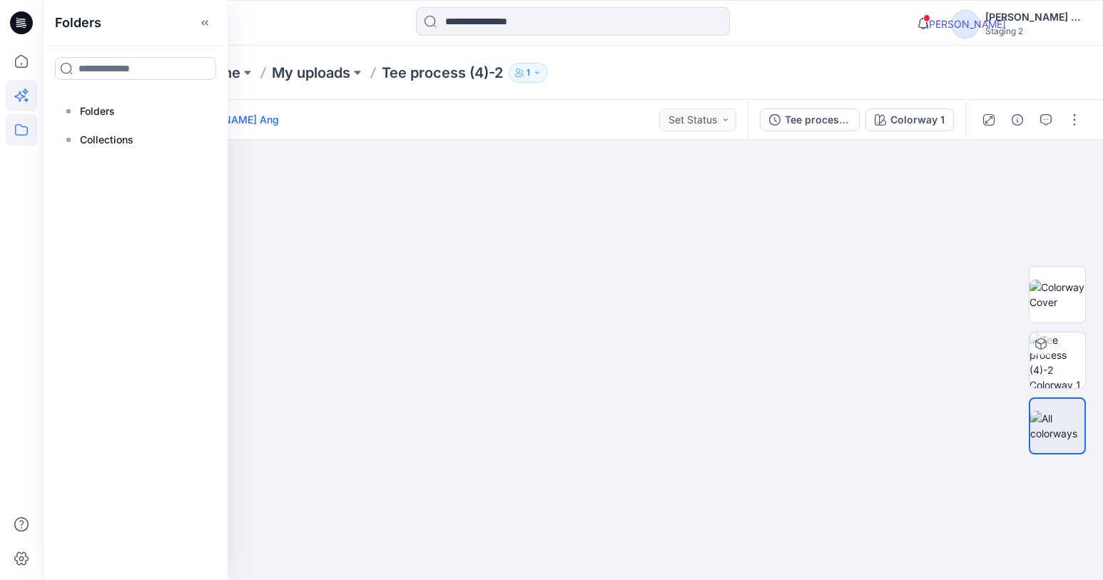
click at [29, 96] on icon at bounding box center [21, 95] width 31 height 31
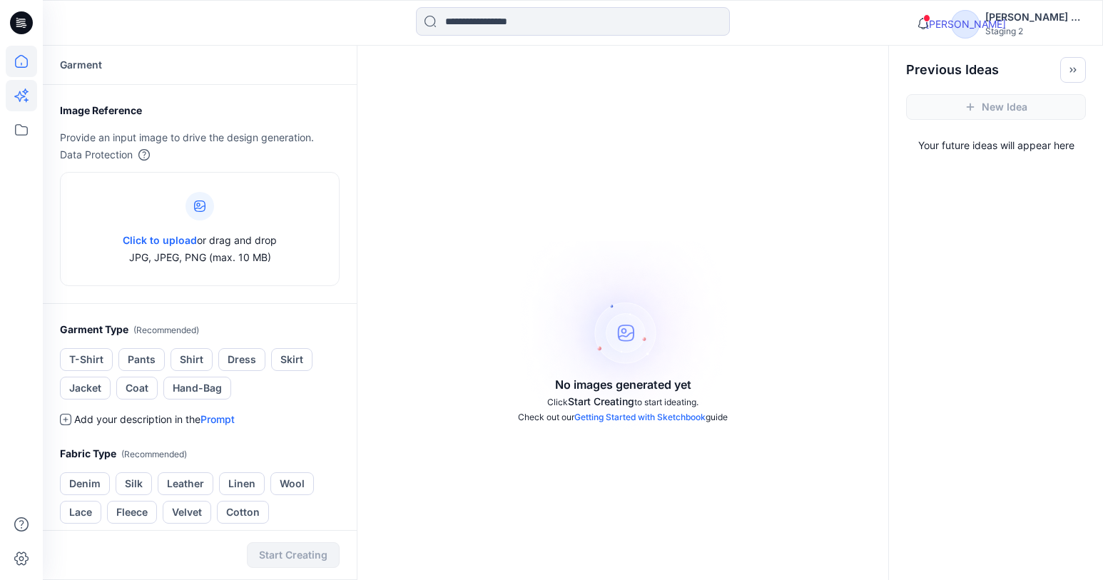
click at [20, 66] on icon at bounding box center [21, 61] width 31 height 31
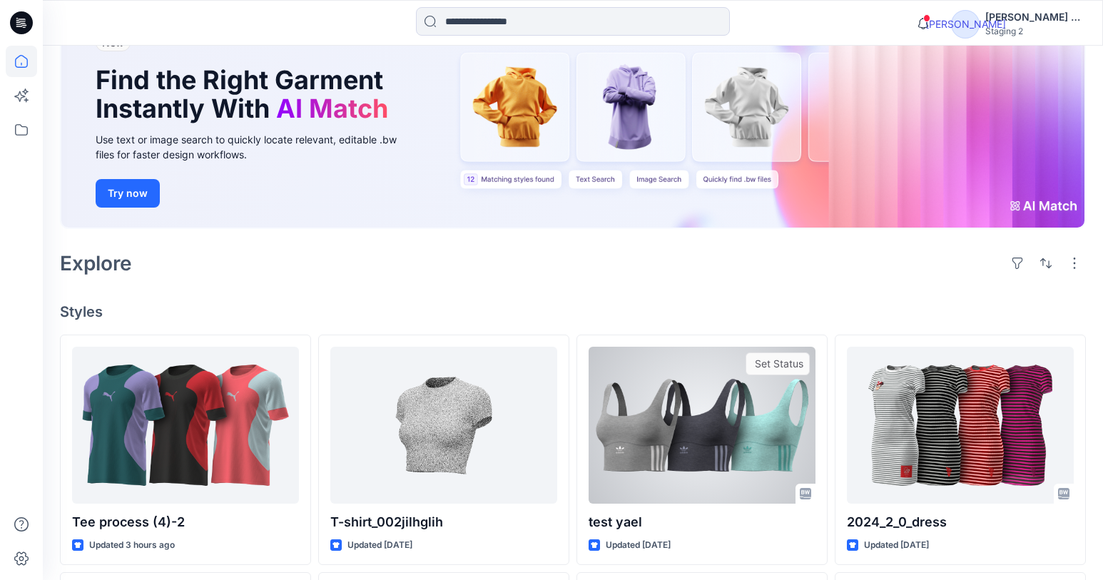
scroll to position [112, 0]
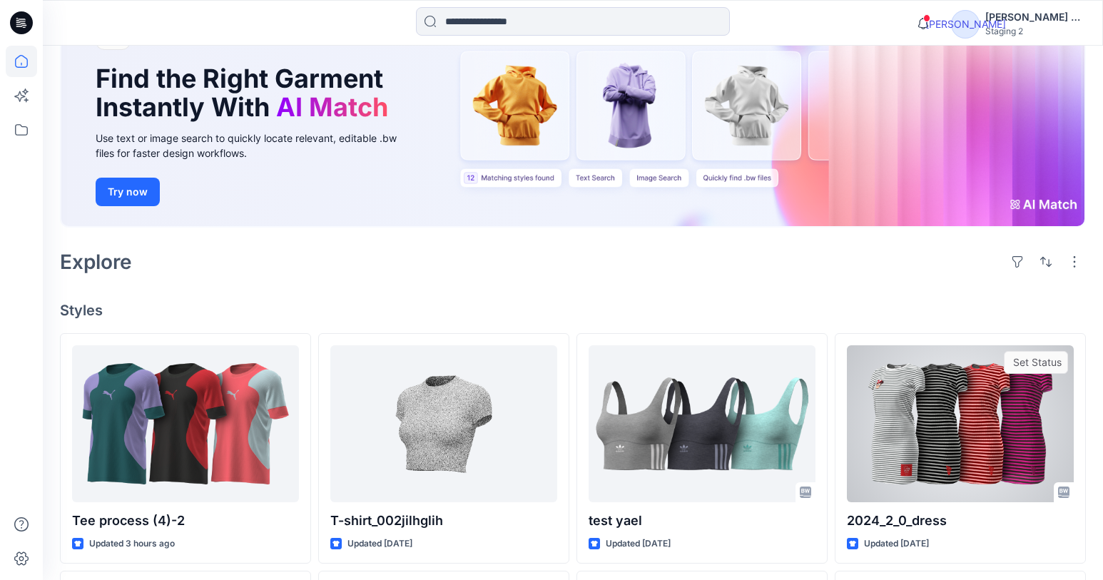
click at [1022, 426] on div at bounding box center [960, 423] width 227 height 157
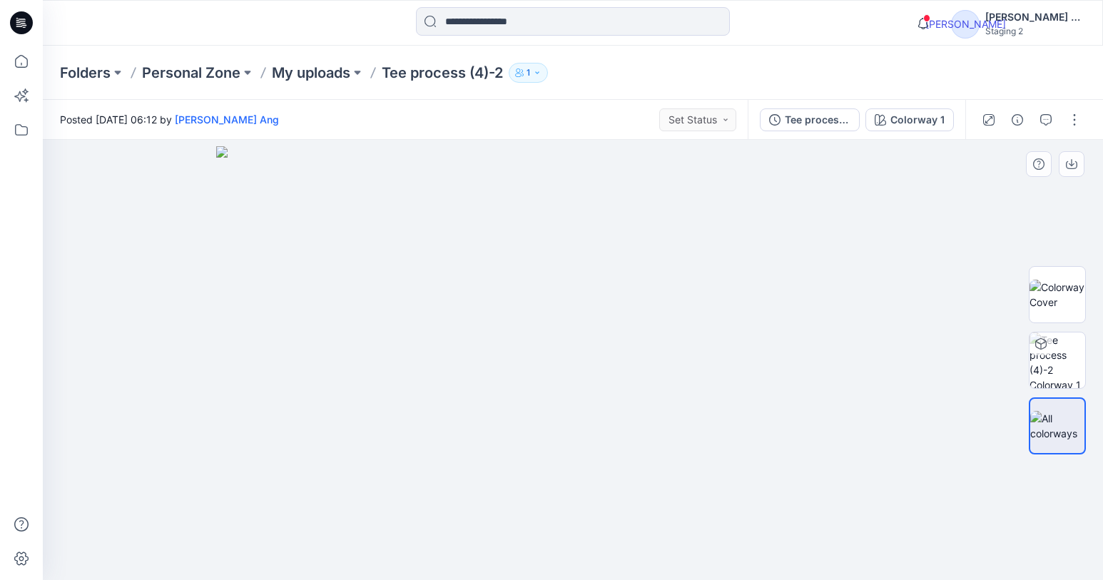
click at [1022, 426] on div at bounding box center [1057, 360] width 91 height 265
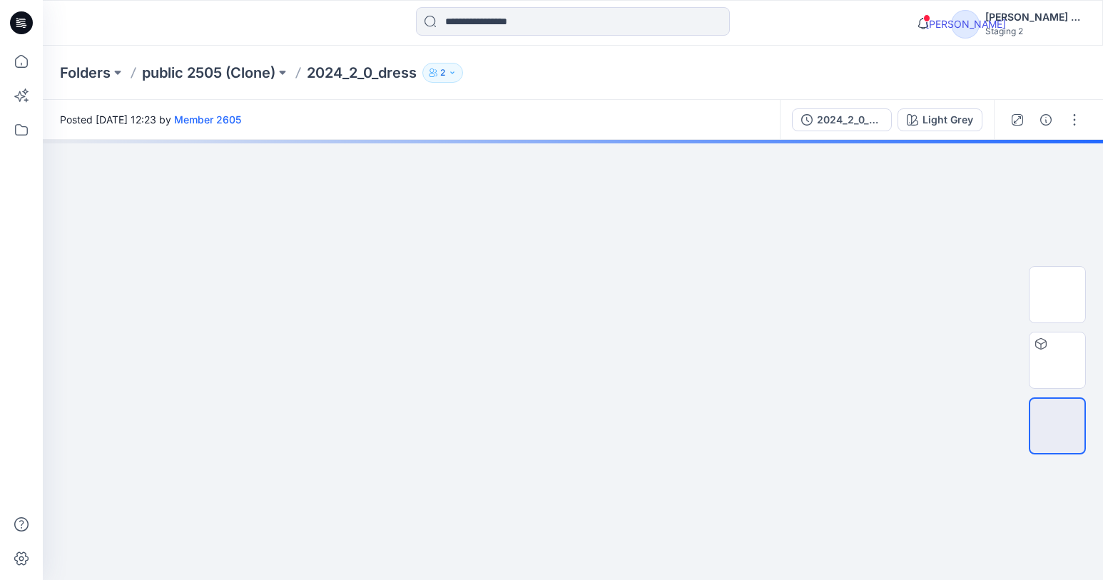
click at [846, 126] on div "2024_2_0_dress" at bounding box center [850, 120] width 66 height 16
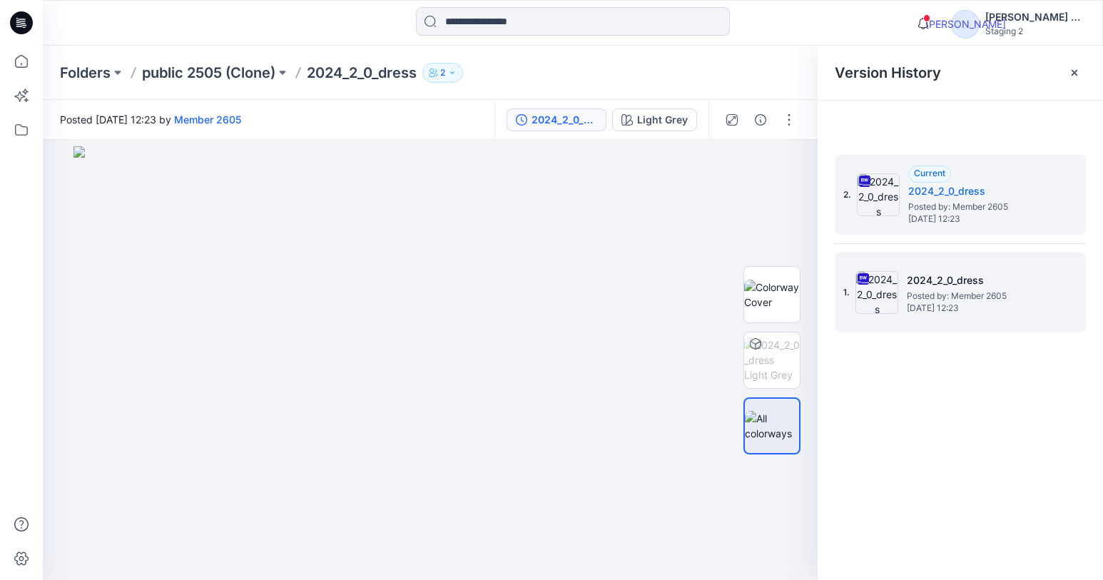
click at [1047, 290] on span "Posted by: Member 2605" at bounding box center [978, 296] width 143 height 14
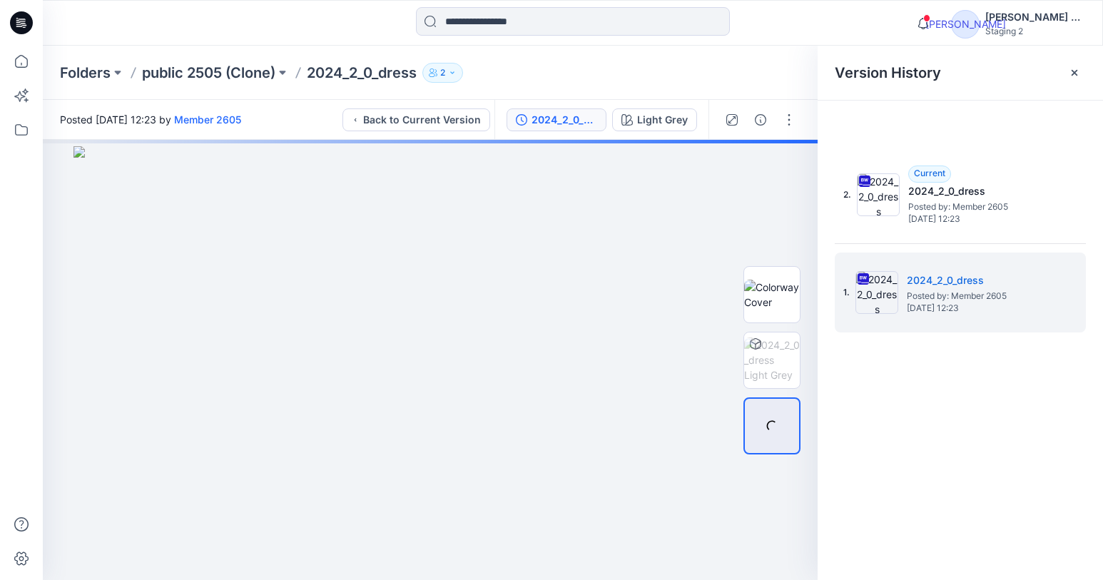
click at [783, 117] on icon "button" at bounding box center [788, 119] width 11 height 11
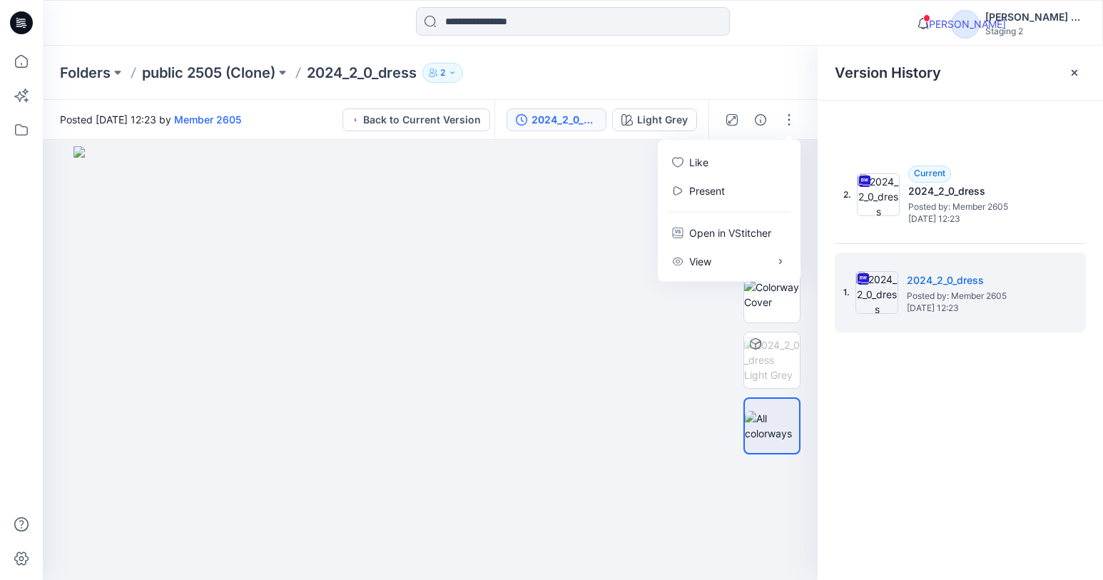
click at [1022, 141] on div "2. Current 2024_2_0_dress Posted by: Member 2605 [DATE] 12:23 1. 2024_2_0_dress…" at bounding box center [960, 369] width 285 height 461
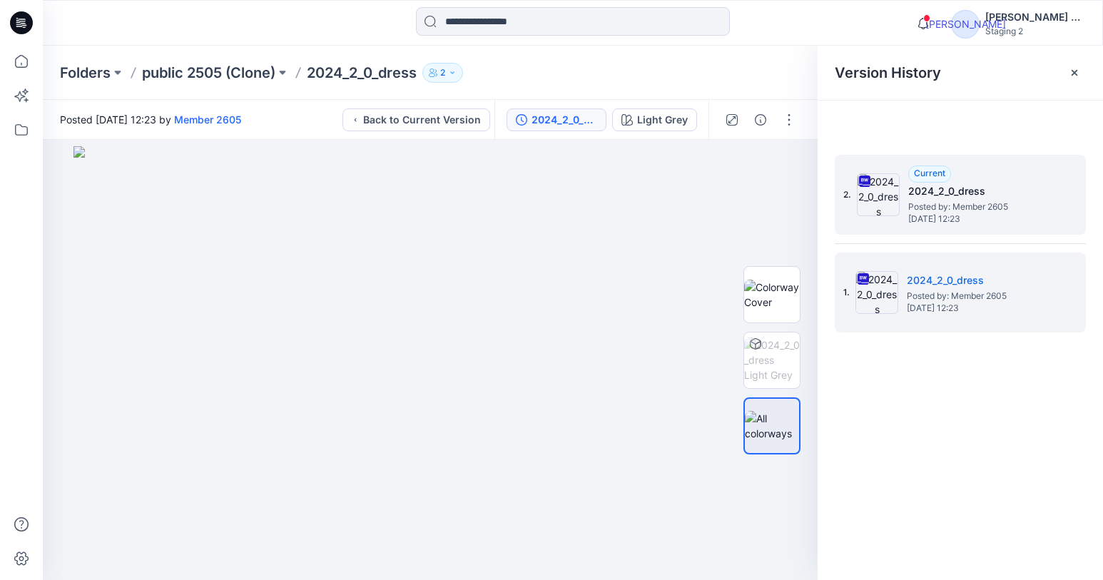
click at [1072, 221] on div "2. Current 2024_2_0_dress Posted by: Member 2605 [DATE] 12:23" at bounding box center [960, 195] width 251 height 80
click at [1072, 195] on div "2. Current 2024_2_0_dress Posted by: Member 2605 [DATE] 12:23" at bounding box center [960, 195] width 251 height 80
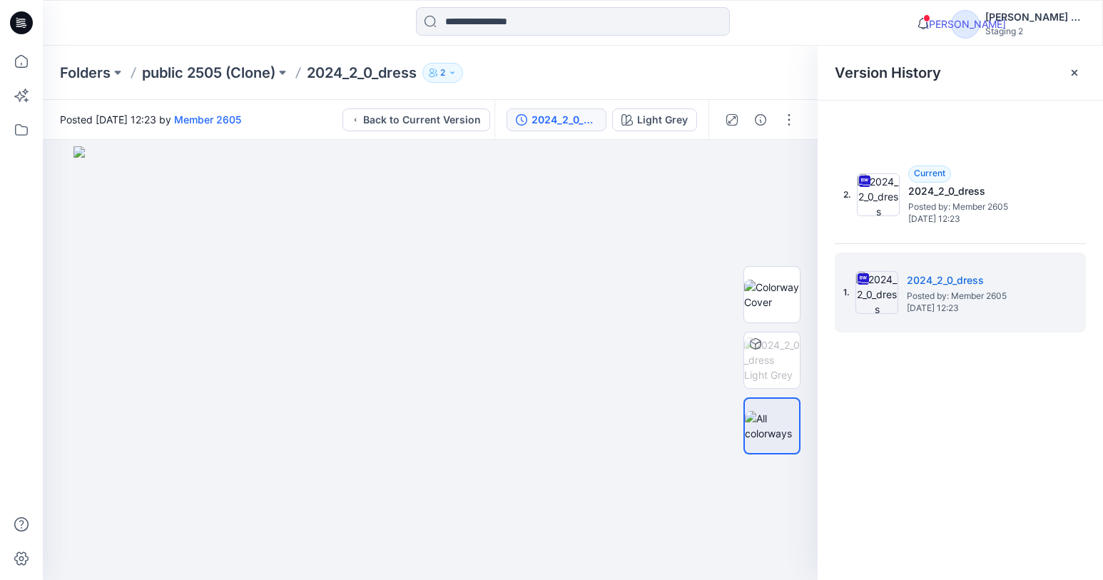
click at [1059, 412] on div "2. Current 2024_2_0_dress Posted by: Member 2605 [DATE] 12:23 1. 2024_2_0_dress…" at bounding box center [960, 369] width 285 height 461
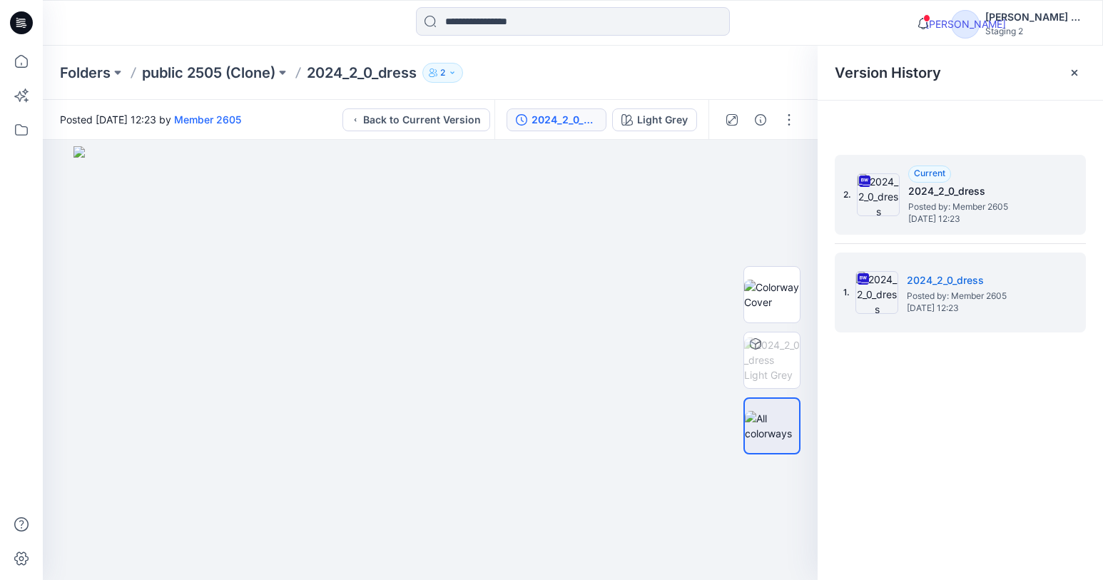
click at [1057, 171] on div "2. Current 2024_2_0_dress Posted by: Member 2605 [DATE] 12:23" at bounding box center [960, 195] width 251 height 80
click at [957, 188] on h5 "2024_2_0_dress" at bounding box center [979, 191] width 143 height 17
